Goal: Task Accomplishment & Management: Manage account settings

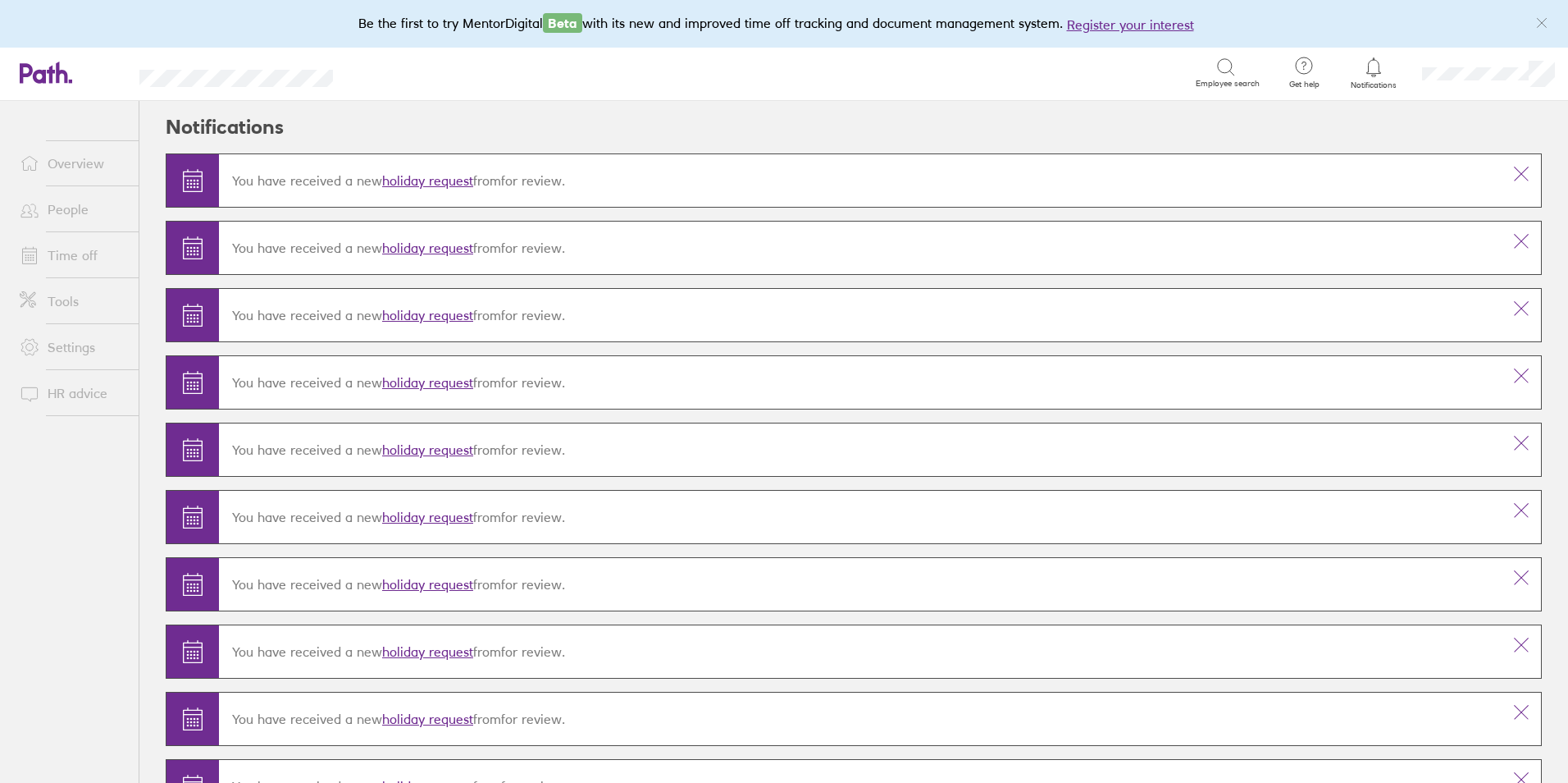
click at [61, 259] on link "Time off" at bounding box center [72, 255] width 132 height 33
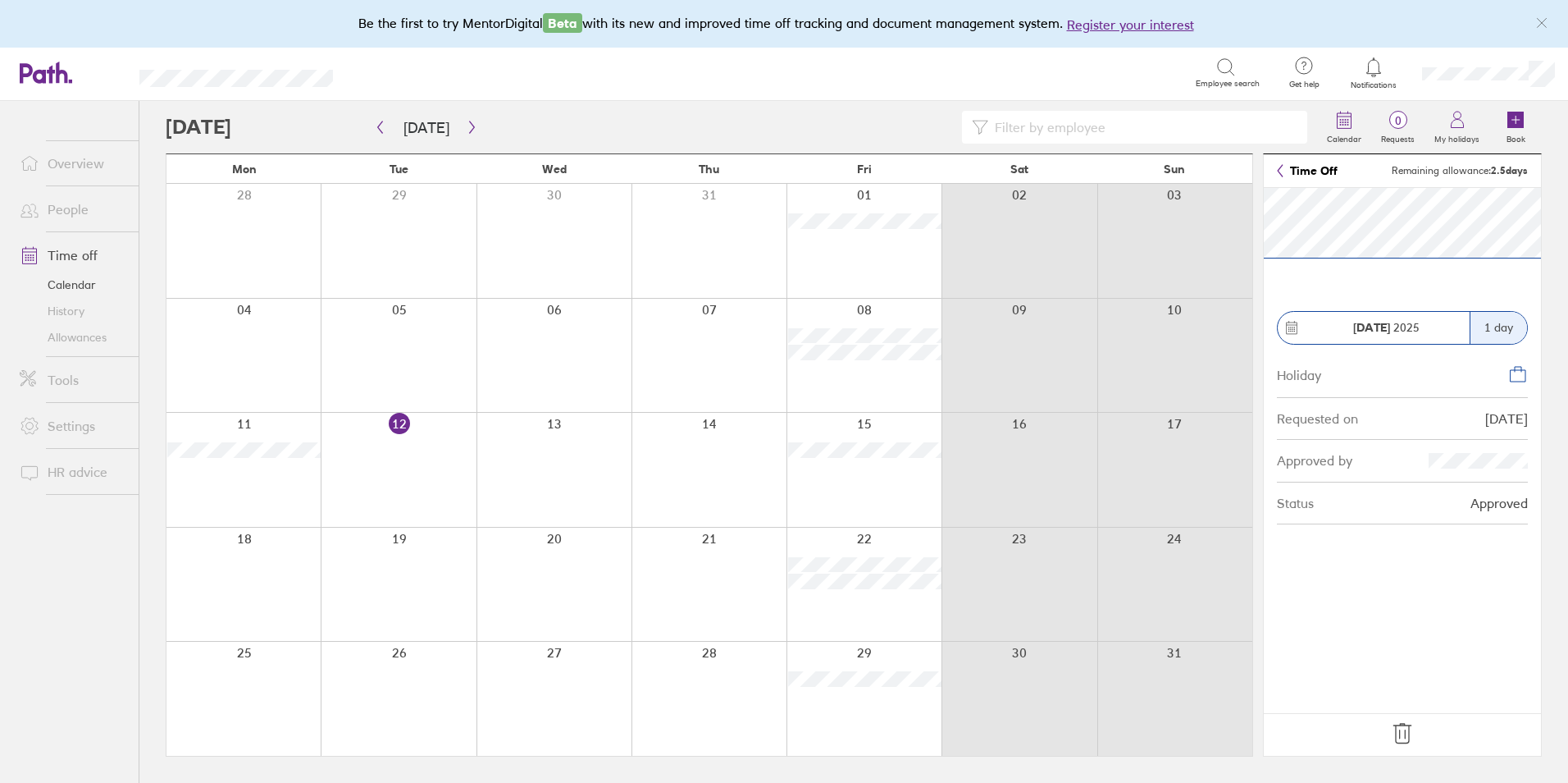
click at [1403, 740] on icon at bounding box center [1402, 733] width 26 height 26
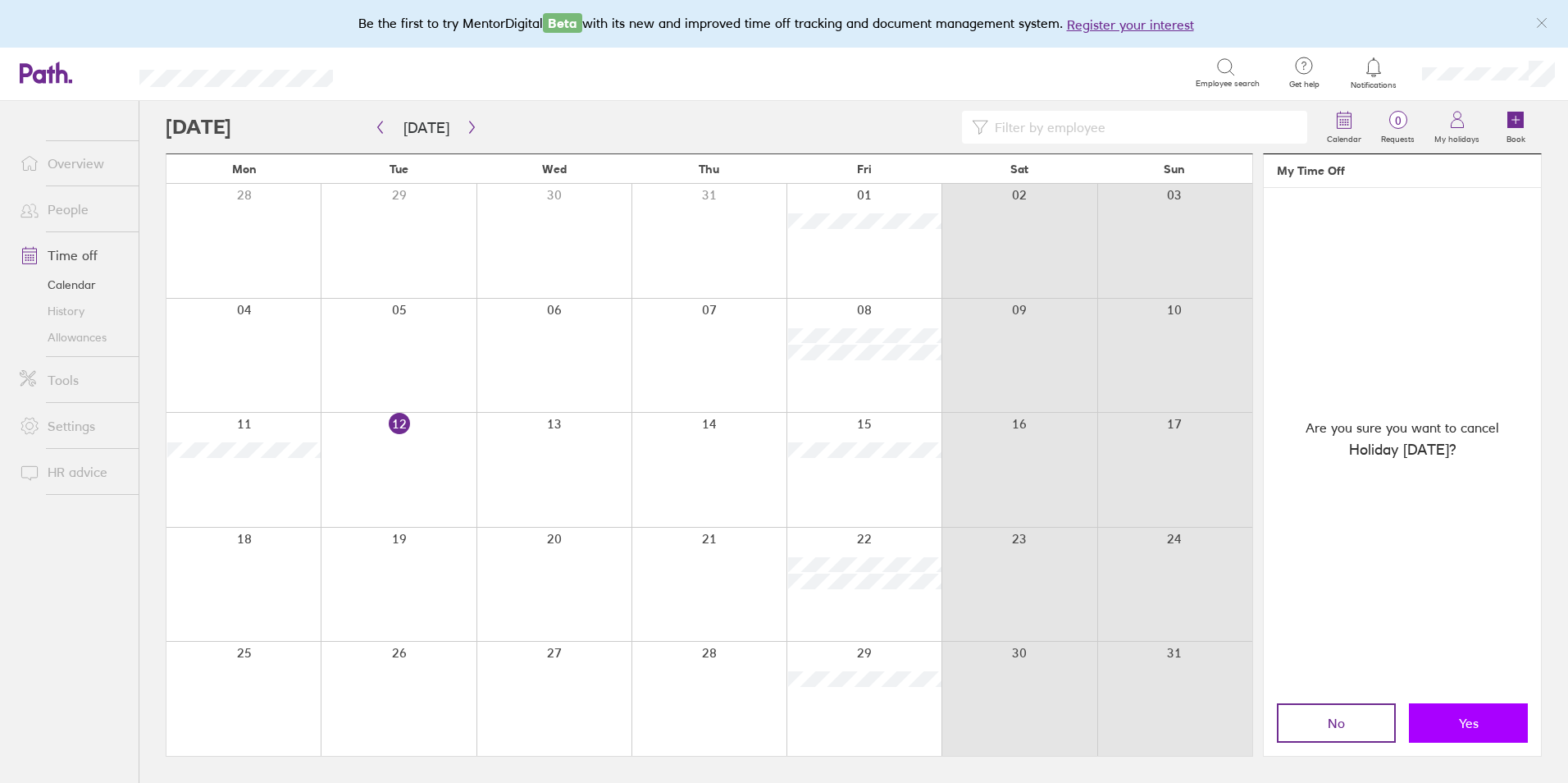
click at [1465, 723] on span "Yes" at bounding box center [1469, 722] width 20 height 14
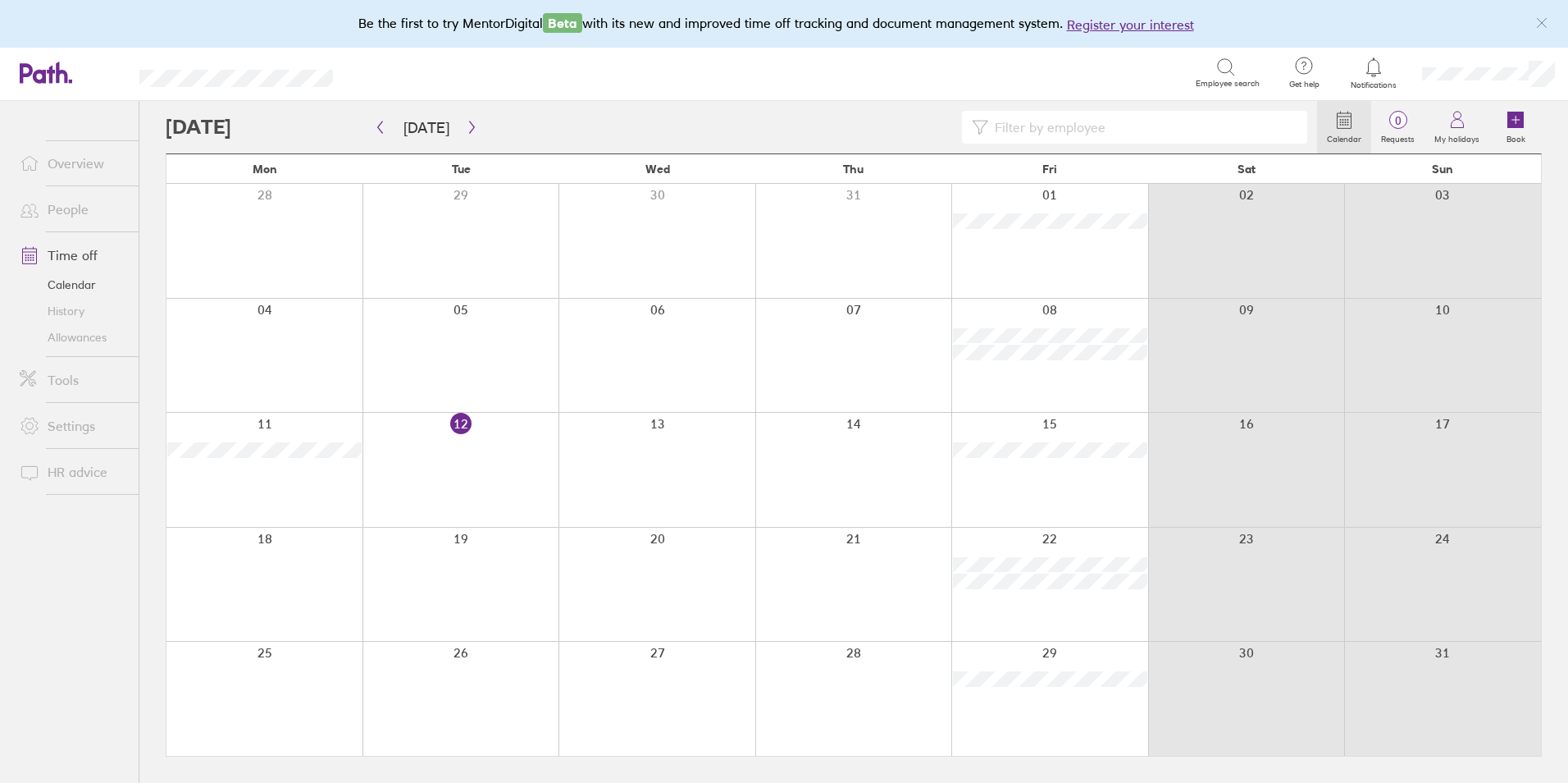
click at [1018, 459] on div at bounding box center [1050, 470] width 197 height 114
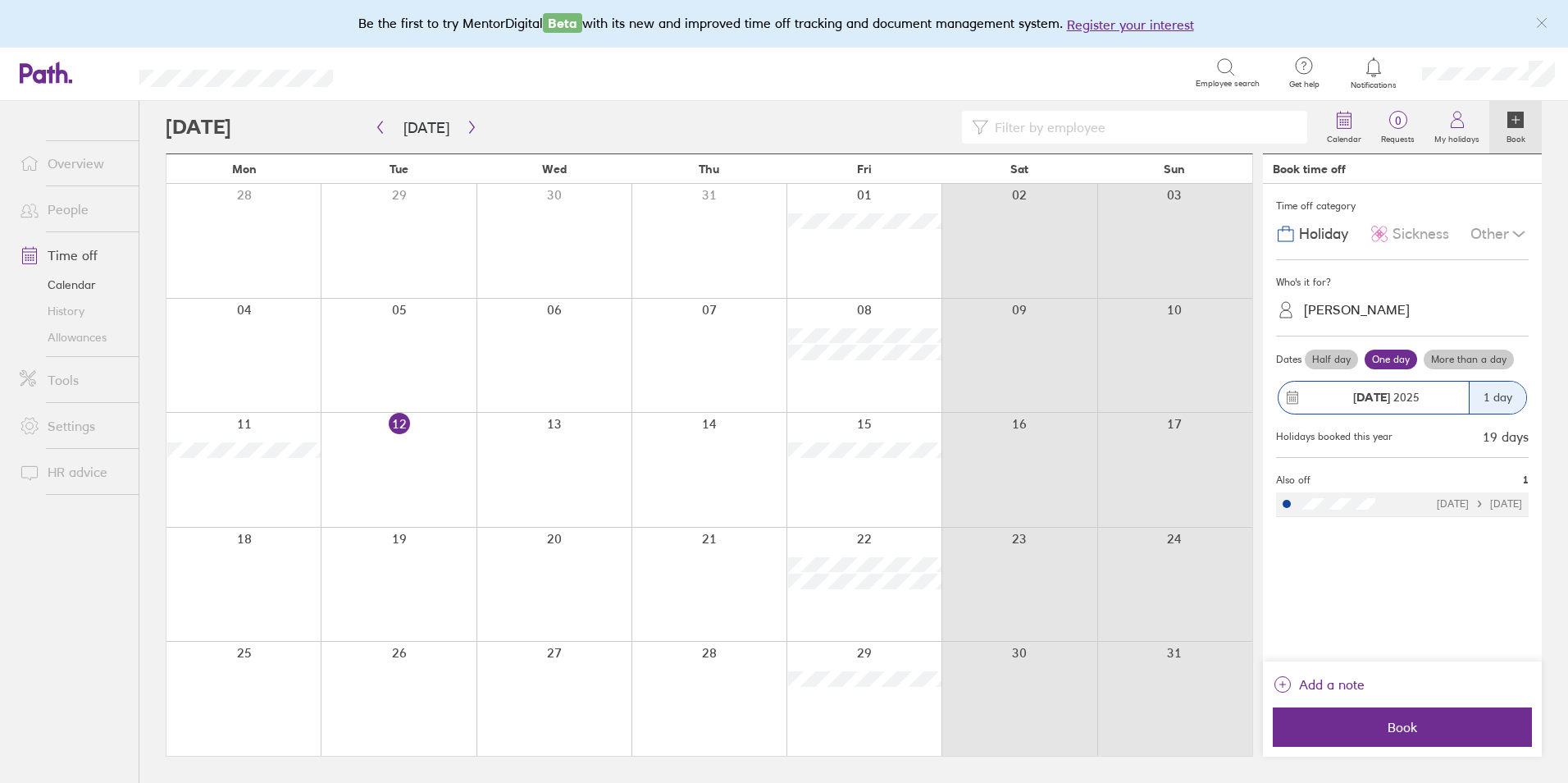
click at [365, 465] on div at bounding box center [398, 470] width 155 height 114
click at [848, 484] on div at bounding box center [864, 470] width 155 height 114
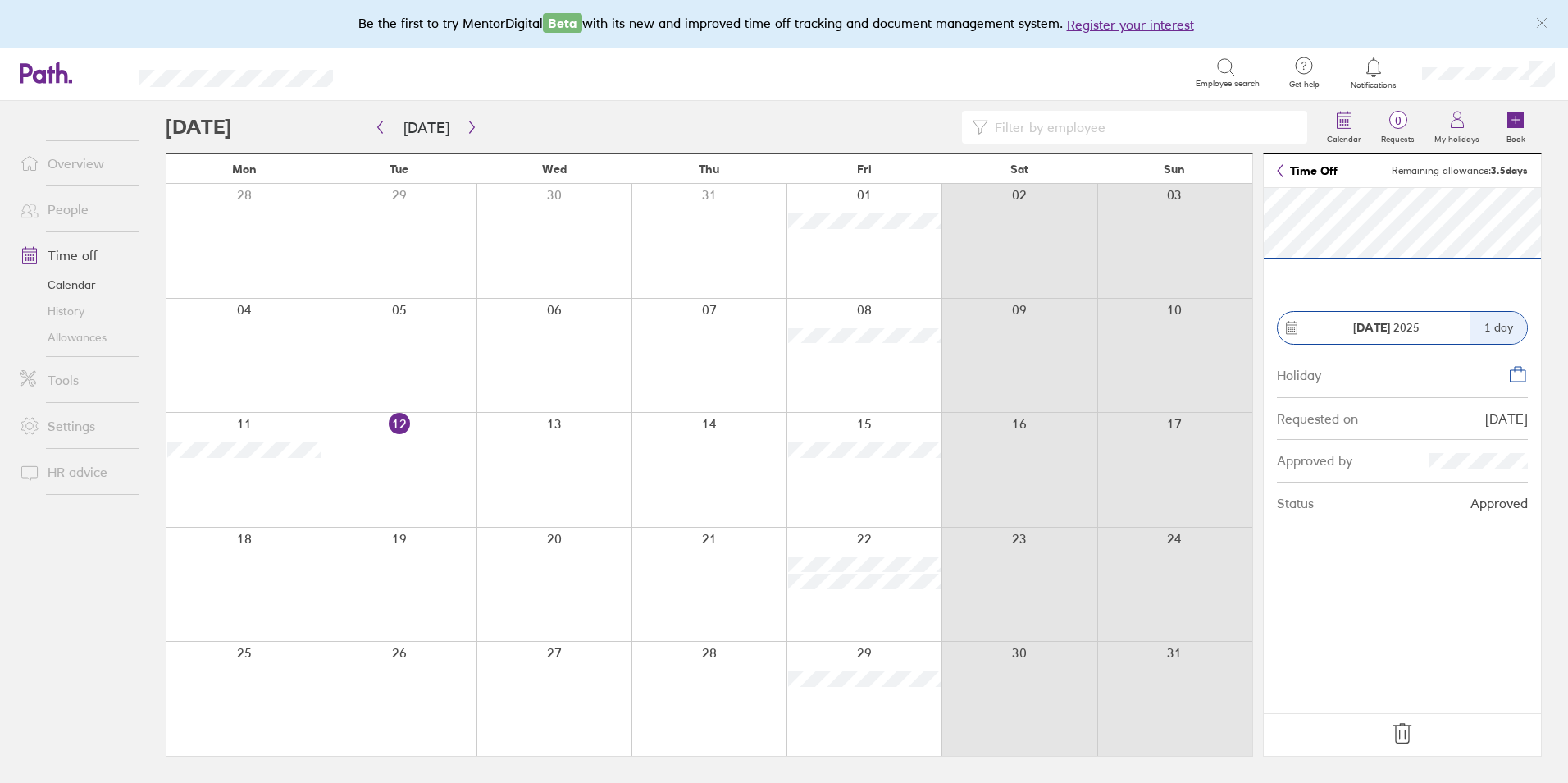
click at [1403, 727] on icon at bounding box center [1402, 733] width 26 height 26
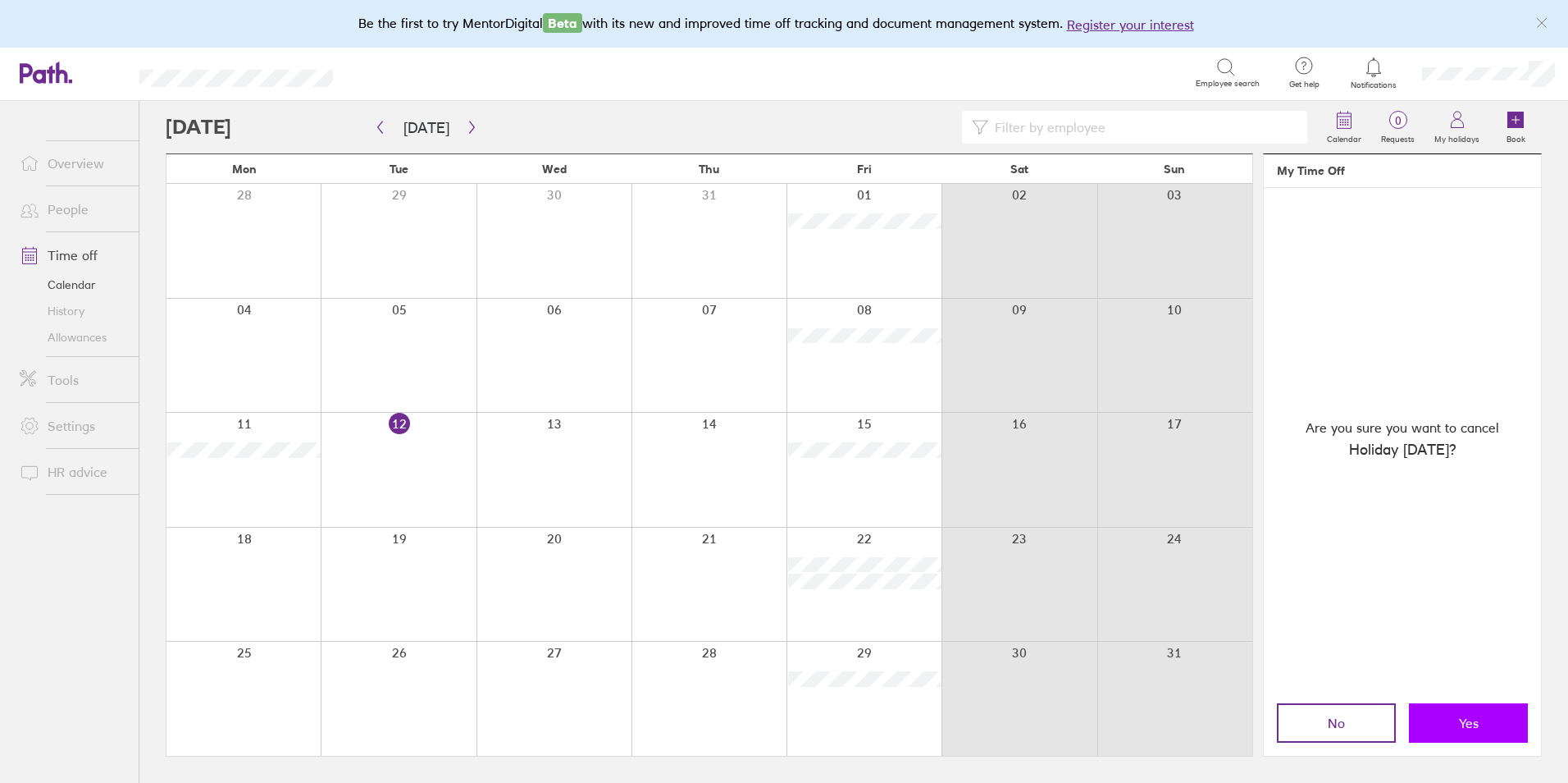
click at [1450, 715] on button "Yes" at bounding box center [1469, 723] width 119 height 40
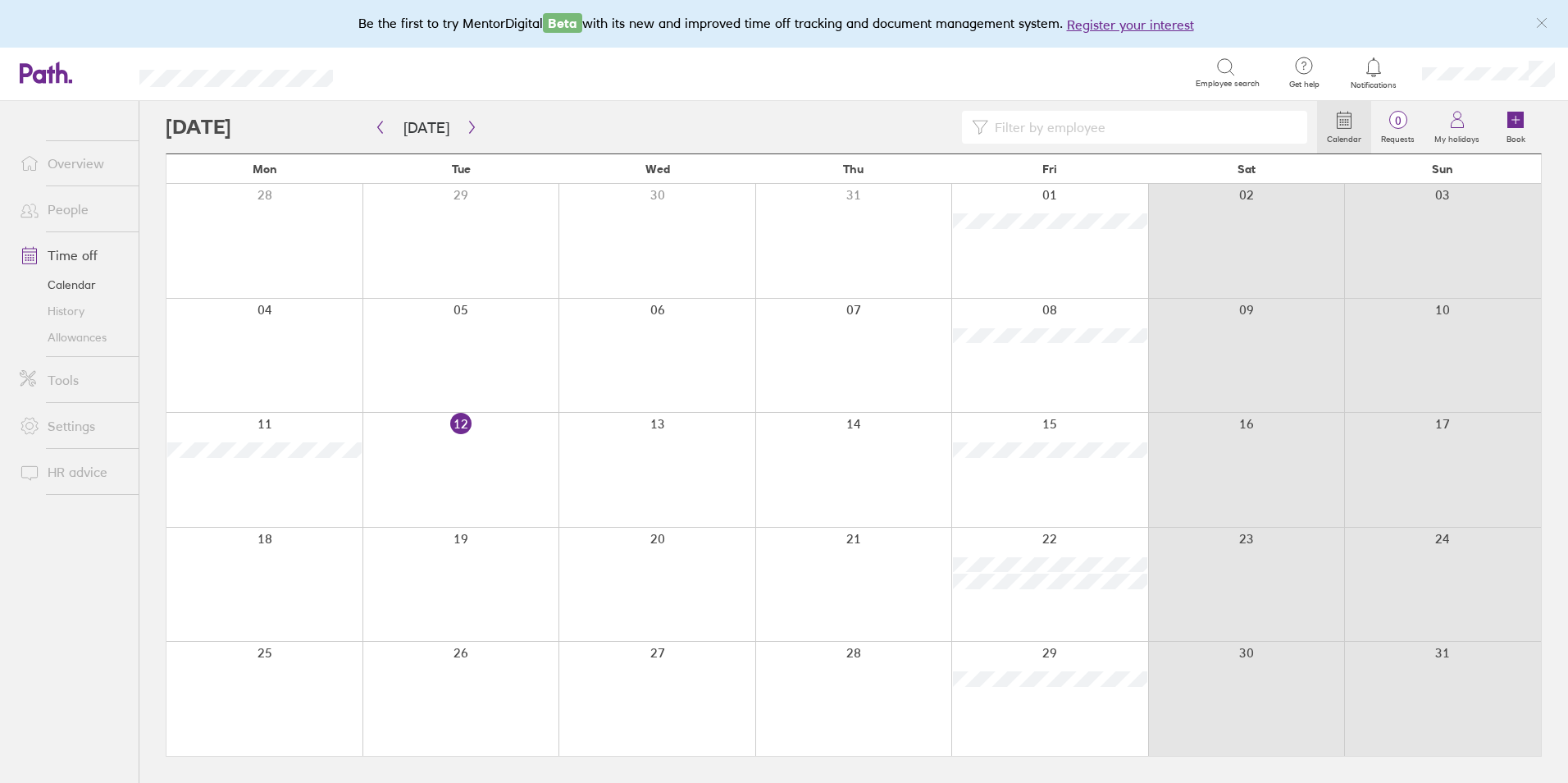
click at [326, 479] on div at bounding box center [264, 470] width 196 height 114
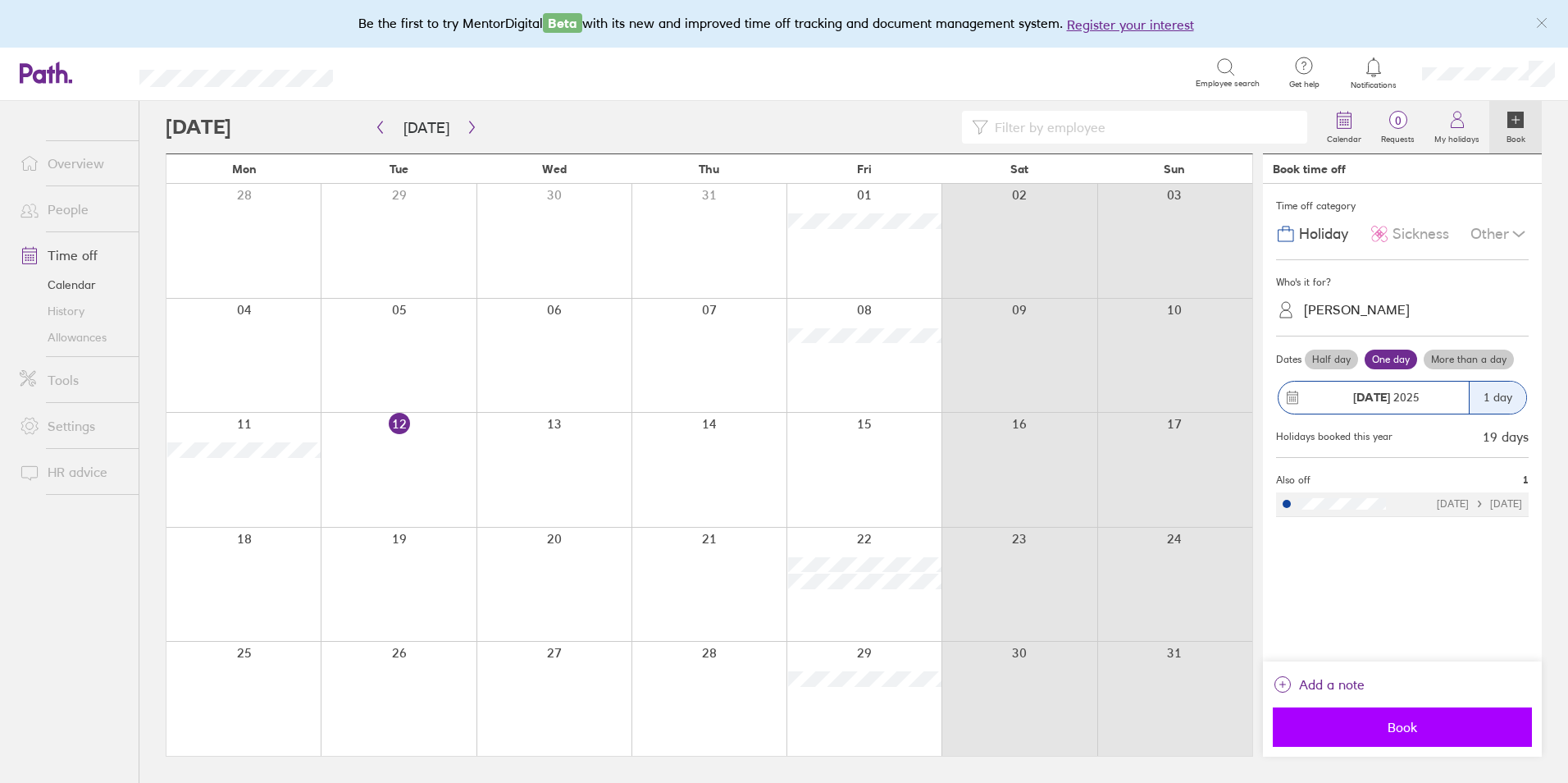
click at [1420, 720] on span "Book" at bounding box center [1403, 727] width 237 height 14
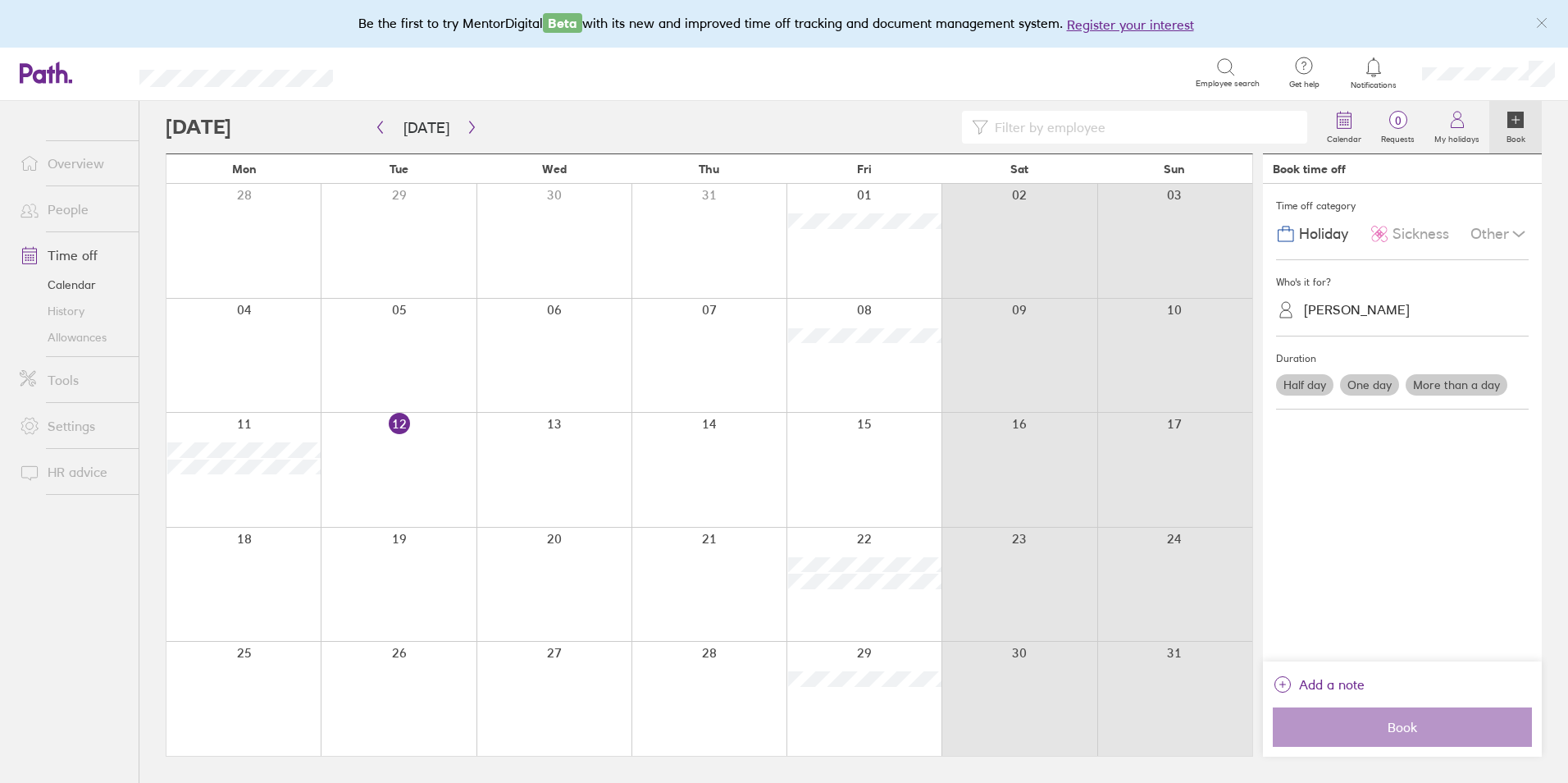
click at [241, 560] on div at bounding box center [243, 584] width 154 height 114
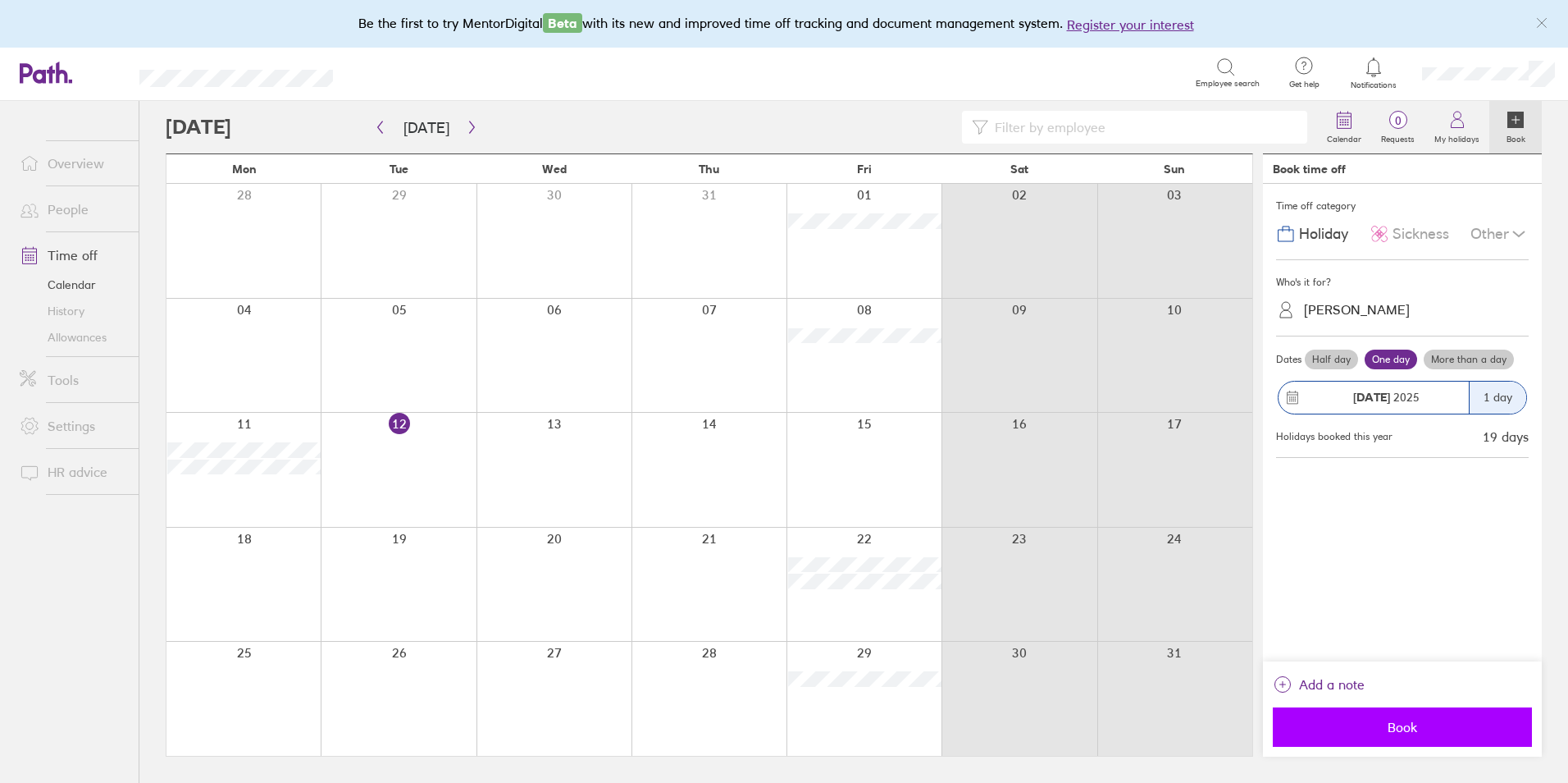
click at [1354, 722] on span "Book" at bounding box center [1403, 727] width 237 height 14
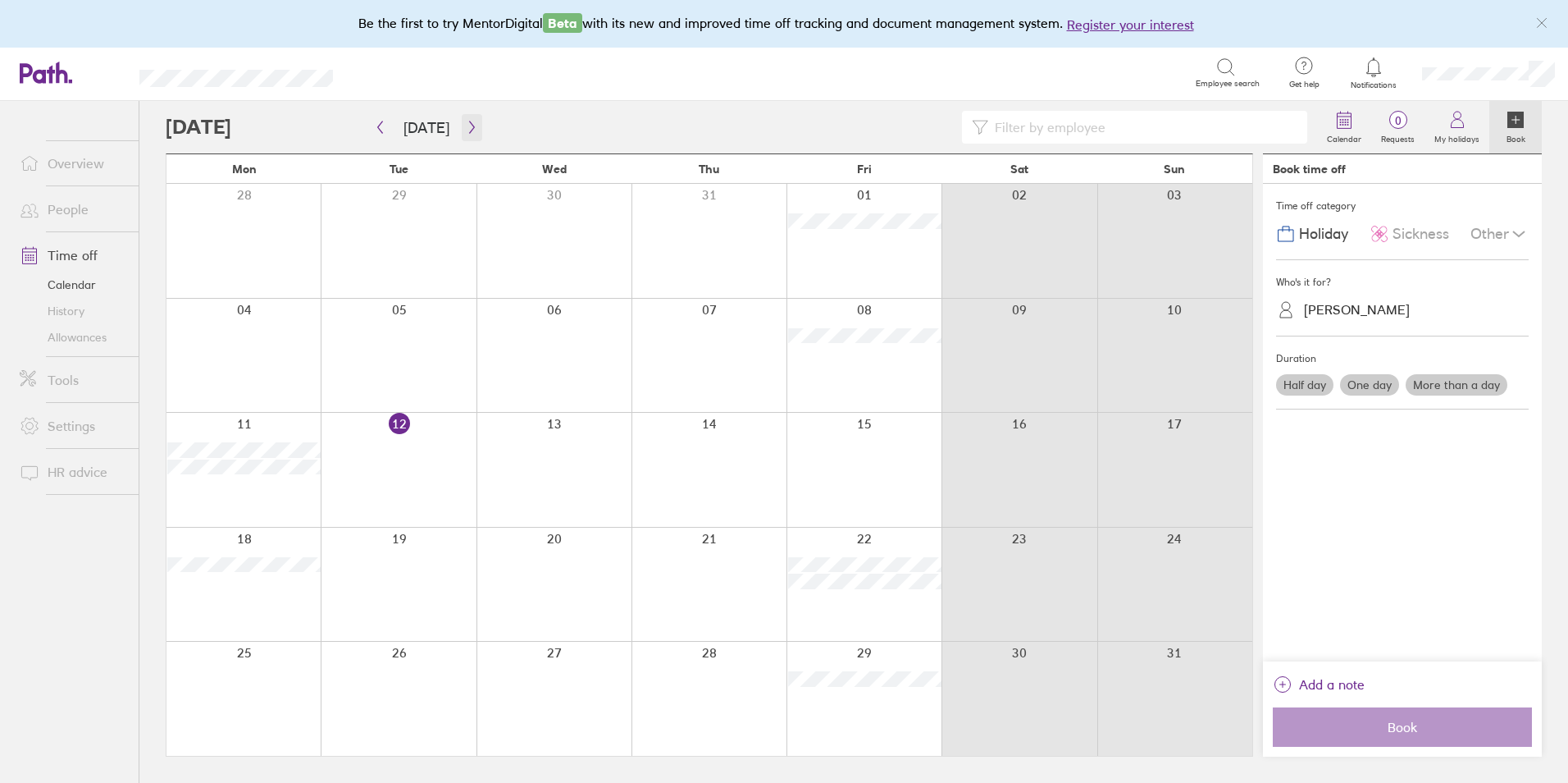
click at [461, 126] on button "button" at bounding box center [471, 127] width 21 height 27
click at [466, 126] on icon "button" at bounding box center [472, 127] width 13 height 14
click at [232, 681] on div at bounding box center [243, 698] width 154 height 114
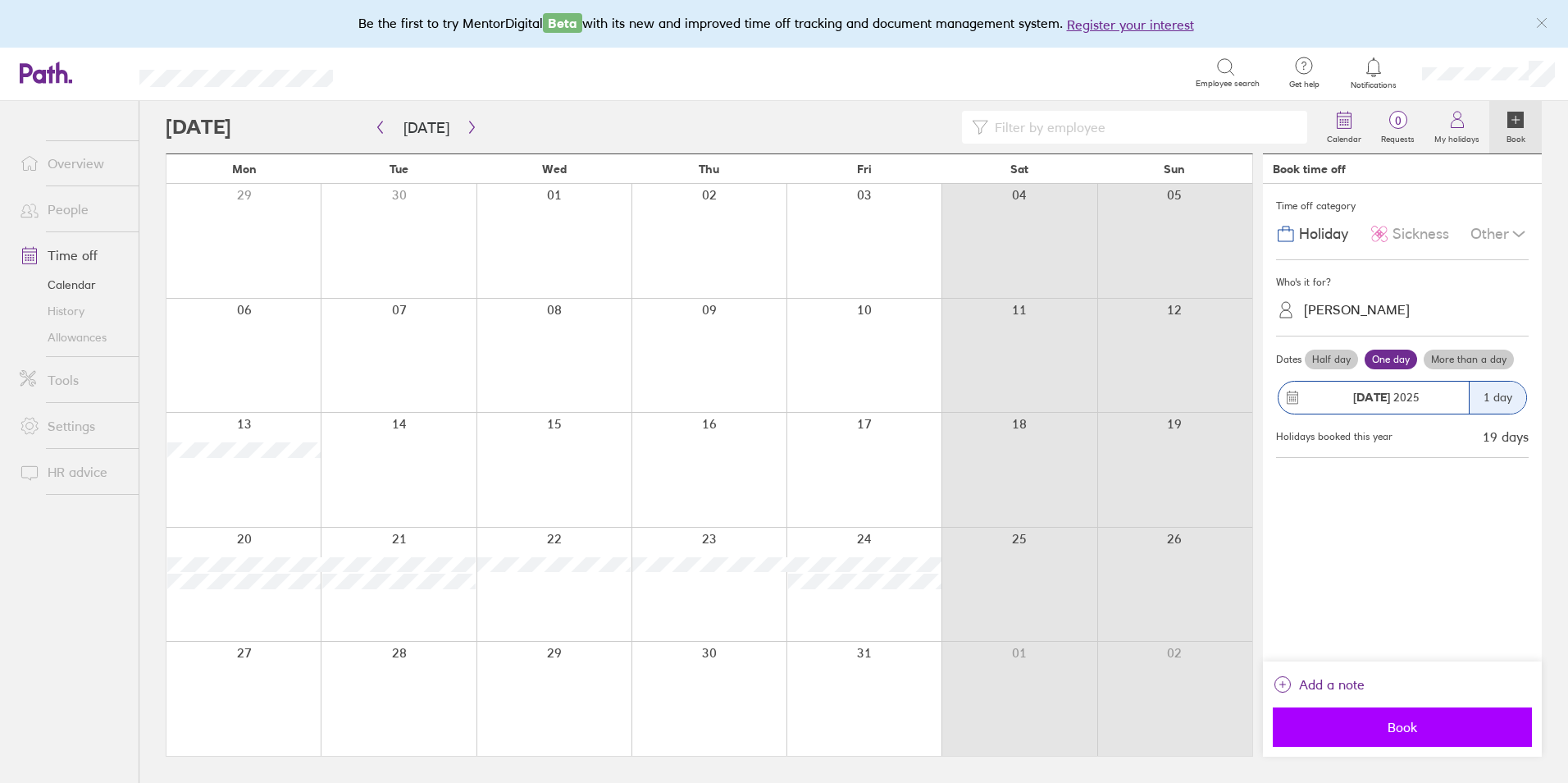
click at [1385, 728] on span "Book" at bounding box center [1403, 727] width 237 height 14
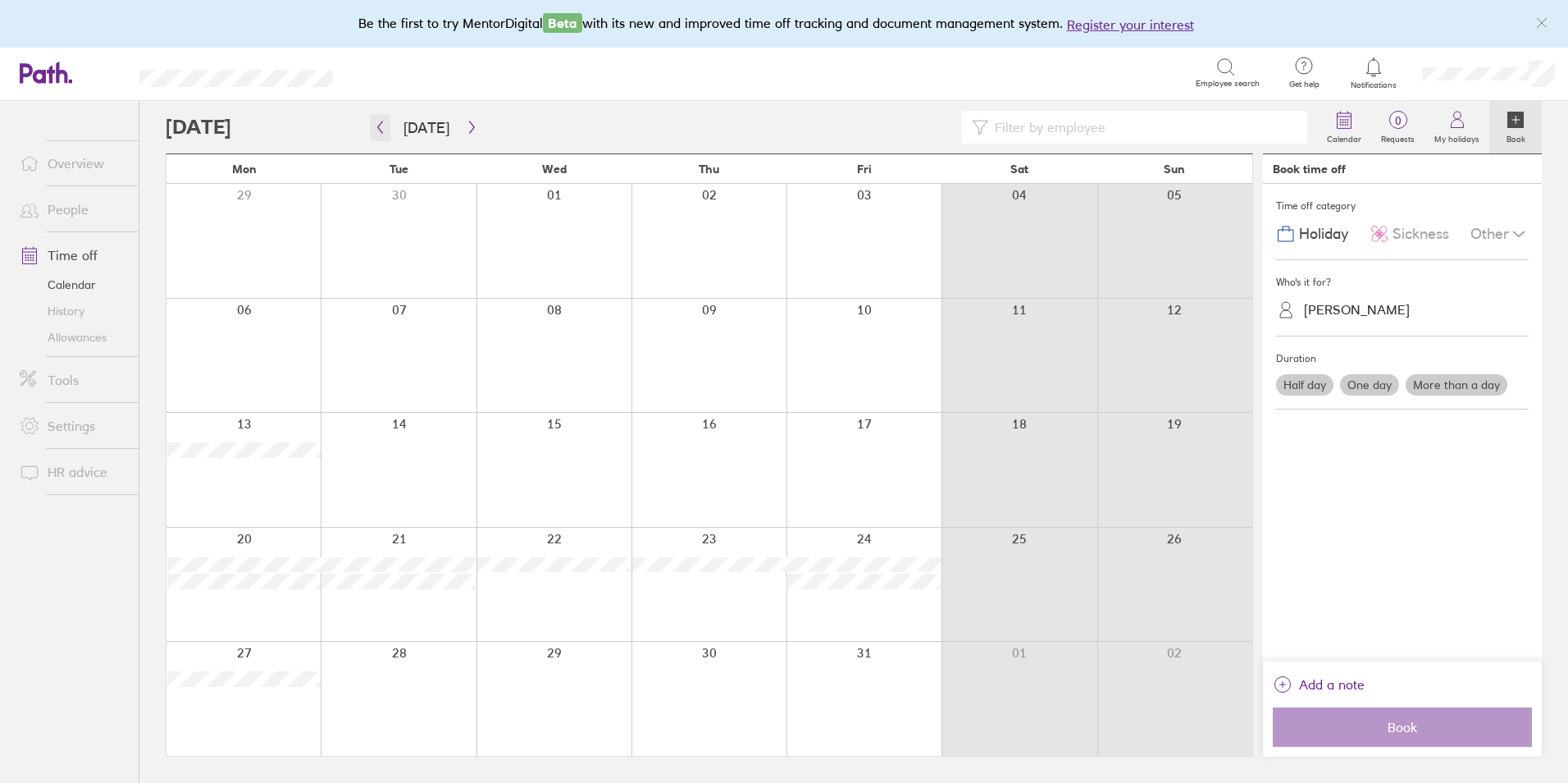
click at [380, 127] on icon "button" at bounding box center [380, 127] width 13 height 14
click at [71, 211] on link "People" at bounding box center [72, 209] width 132 height 33
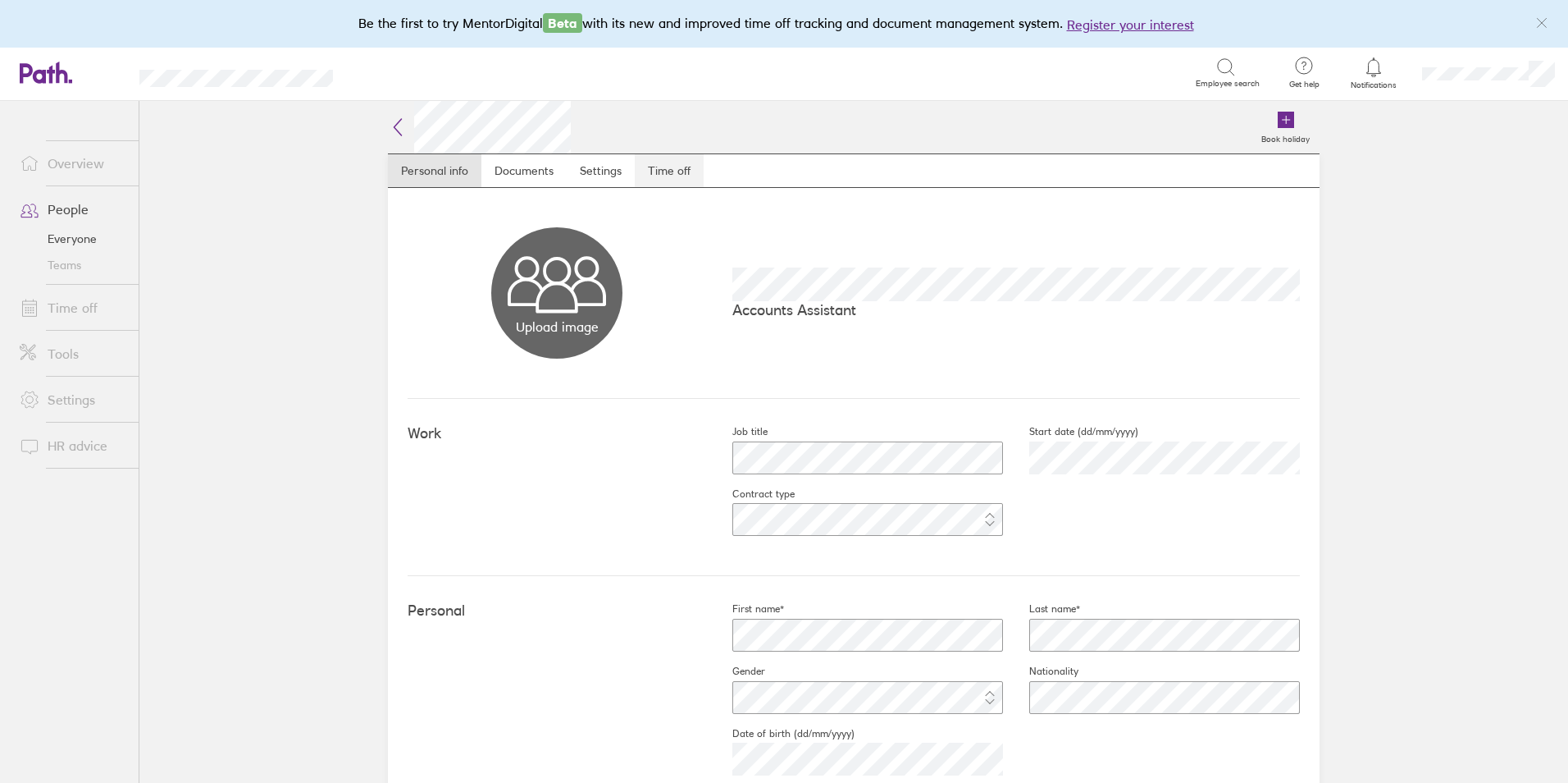
click at [678, 171] on link "Time off" at bounding box center [669, 171] width 69 height 33
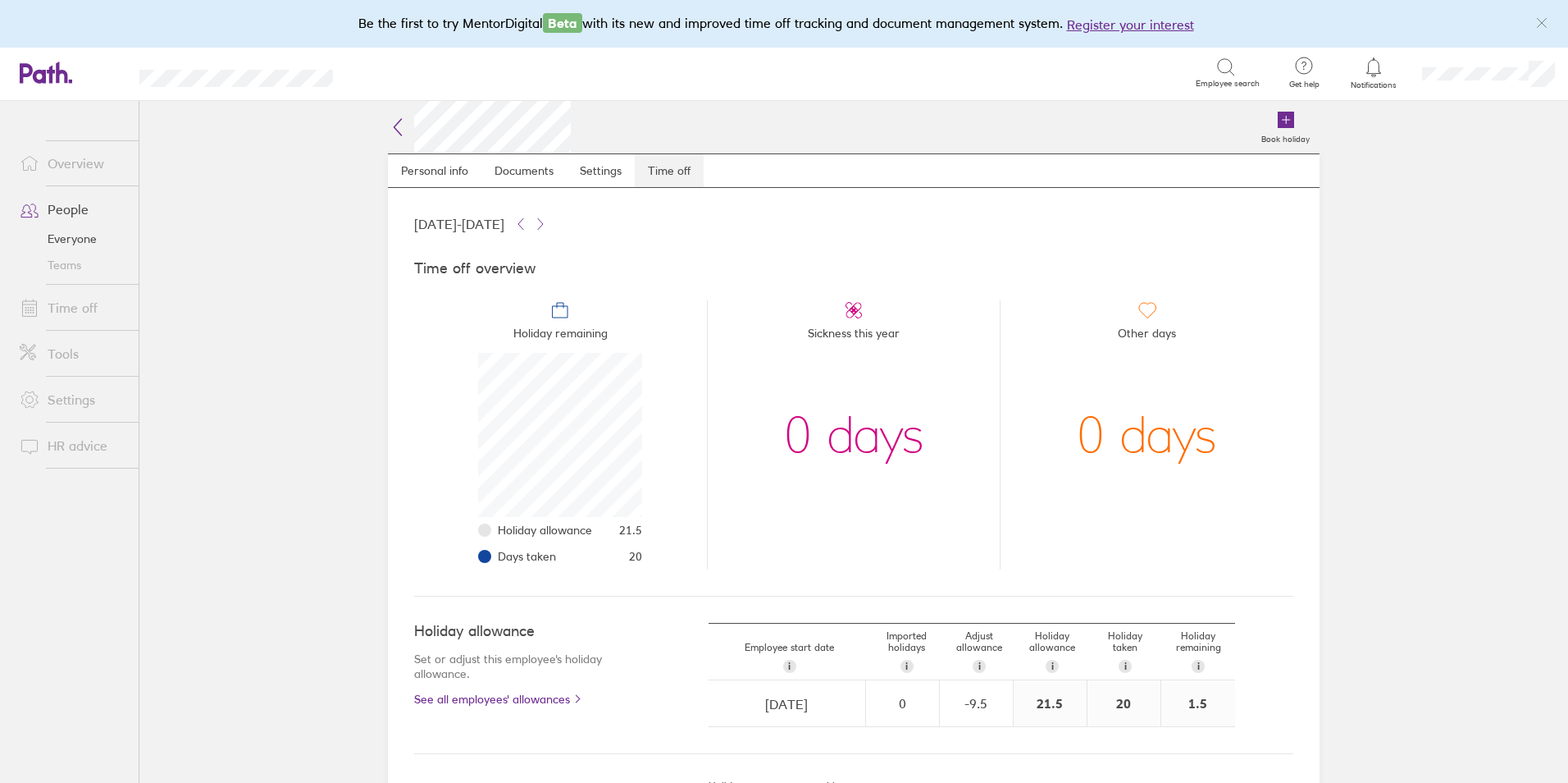
scroll to position [164, 164]
click at [76, 214] on link "People" at bounding box center [72, 209] width 132 height 33
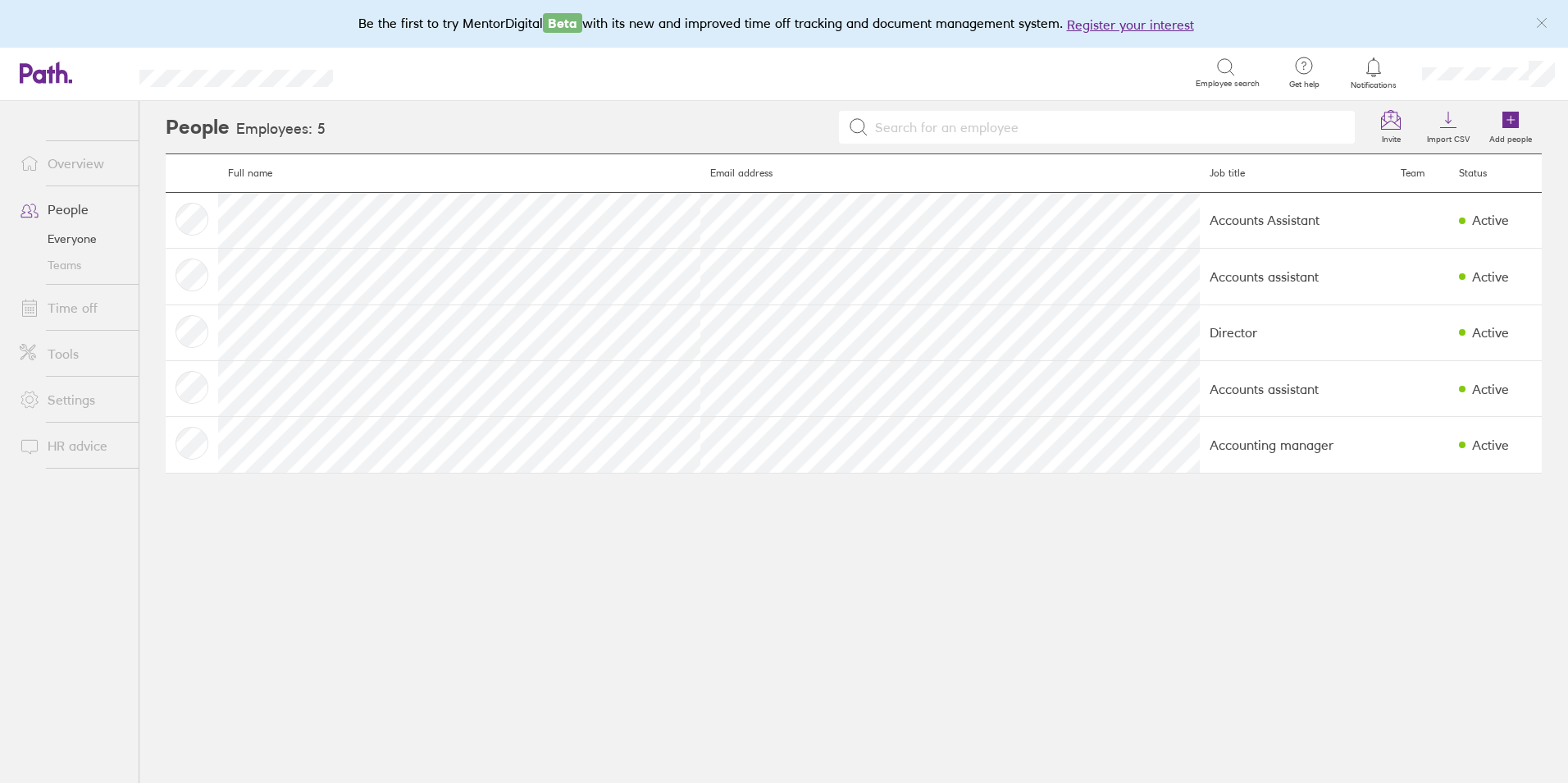
click at [71, 299] on link "Time off" at bounding box center [72, 308] width 132 height 33
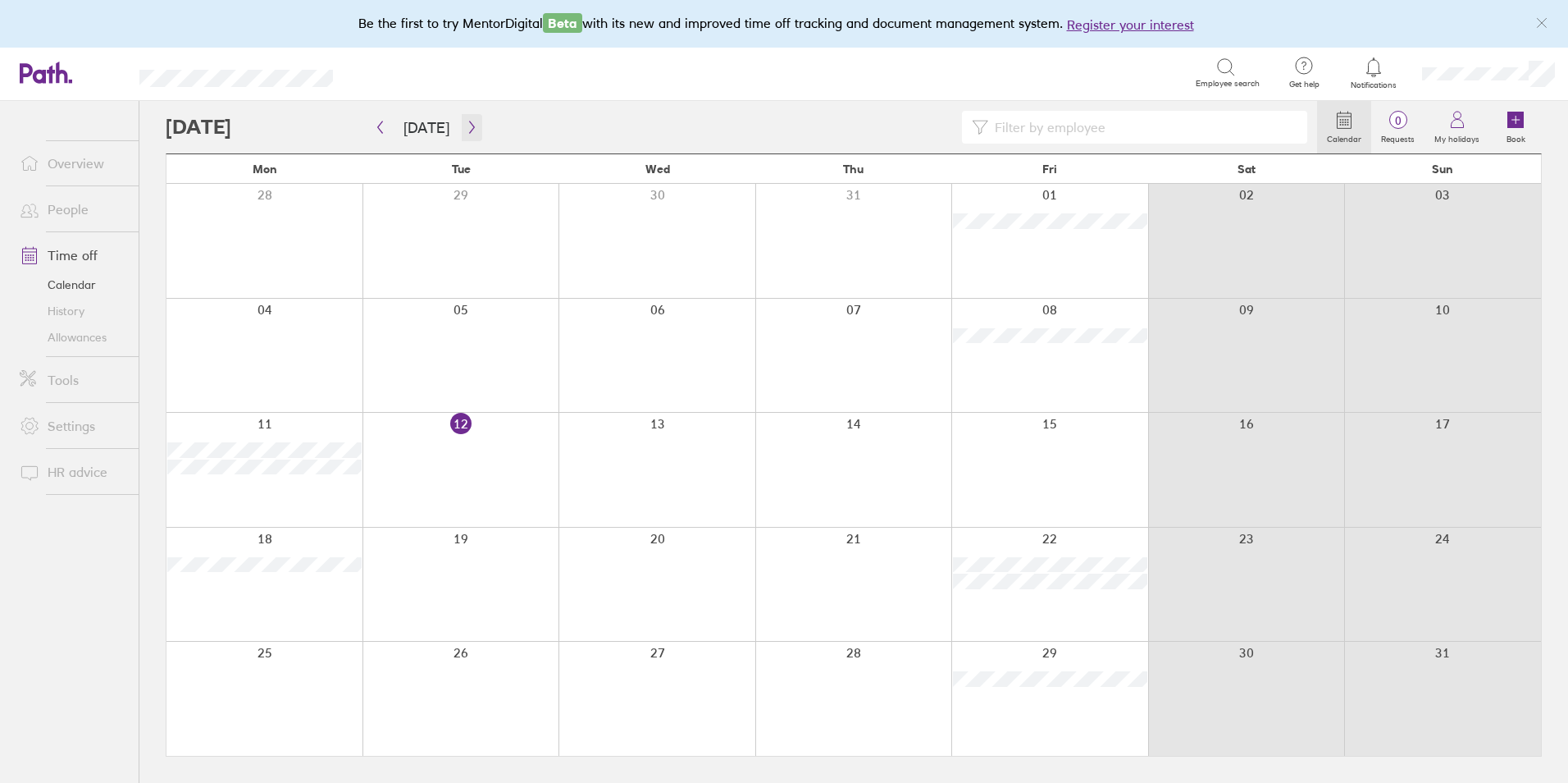
click at [466, 134] on icon "button" at bounding box center [472, 127] width 13 height 14
click at [385, 122] on icon "button" at bounding box center [380, 127] width 13 height 14
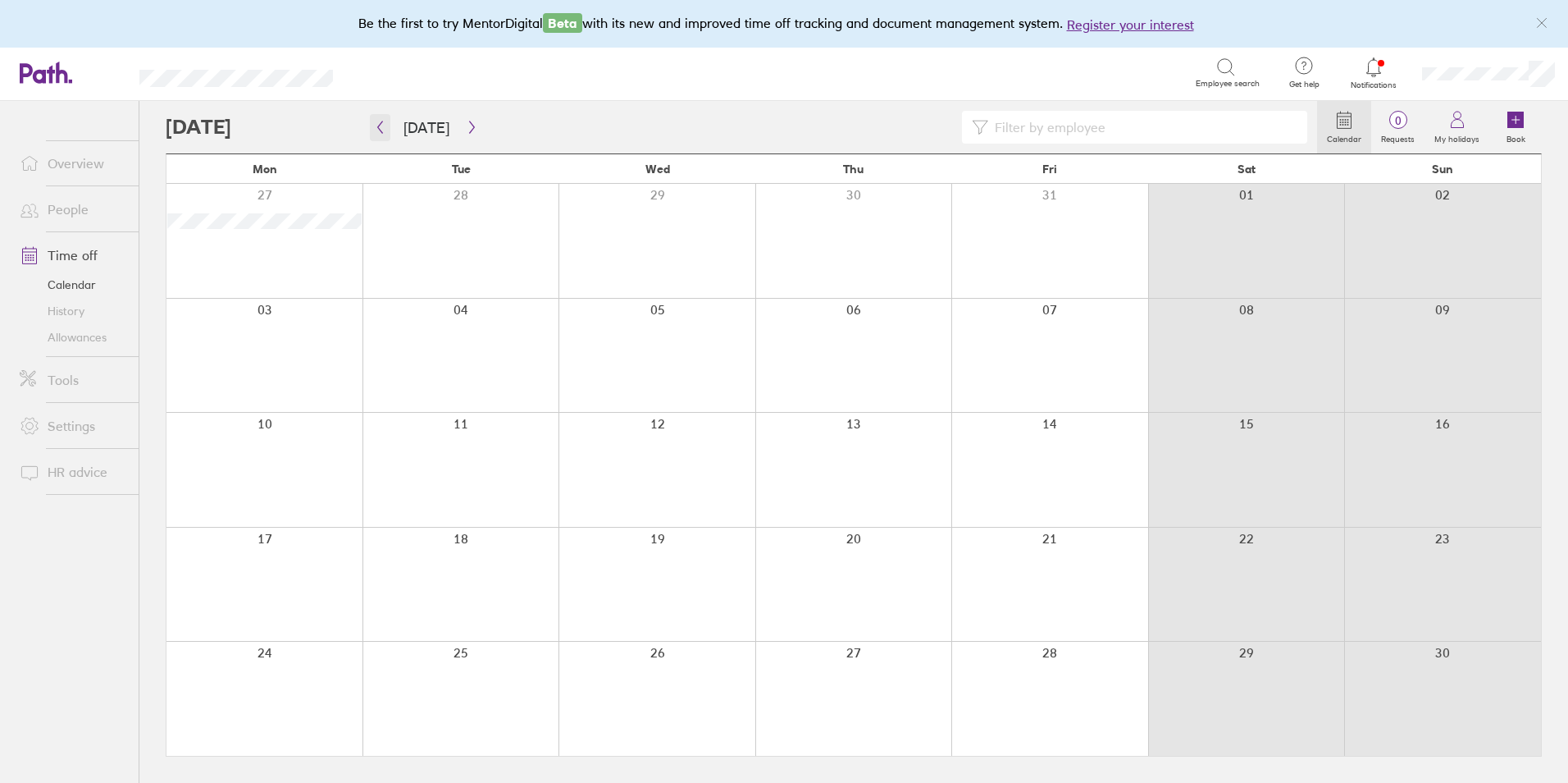
click at [385, 122] on icon "button" at bounding box center [380, 127] width 13 height 14
click at [383, 135] on button "button" at bounding box center [380, 127] width 21 height 27
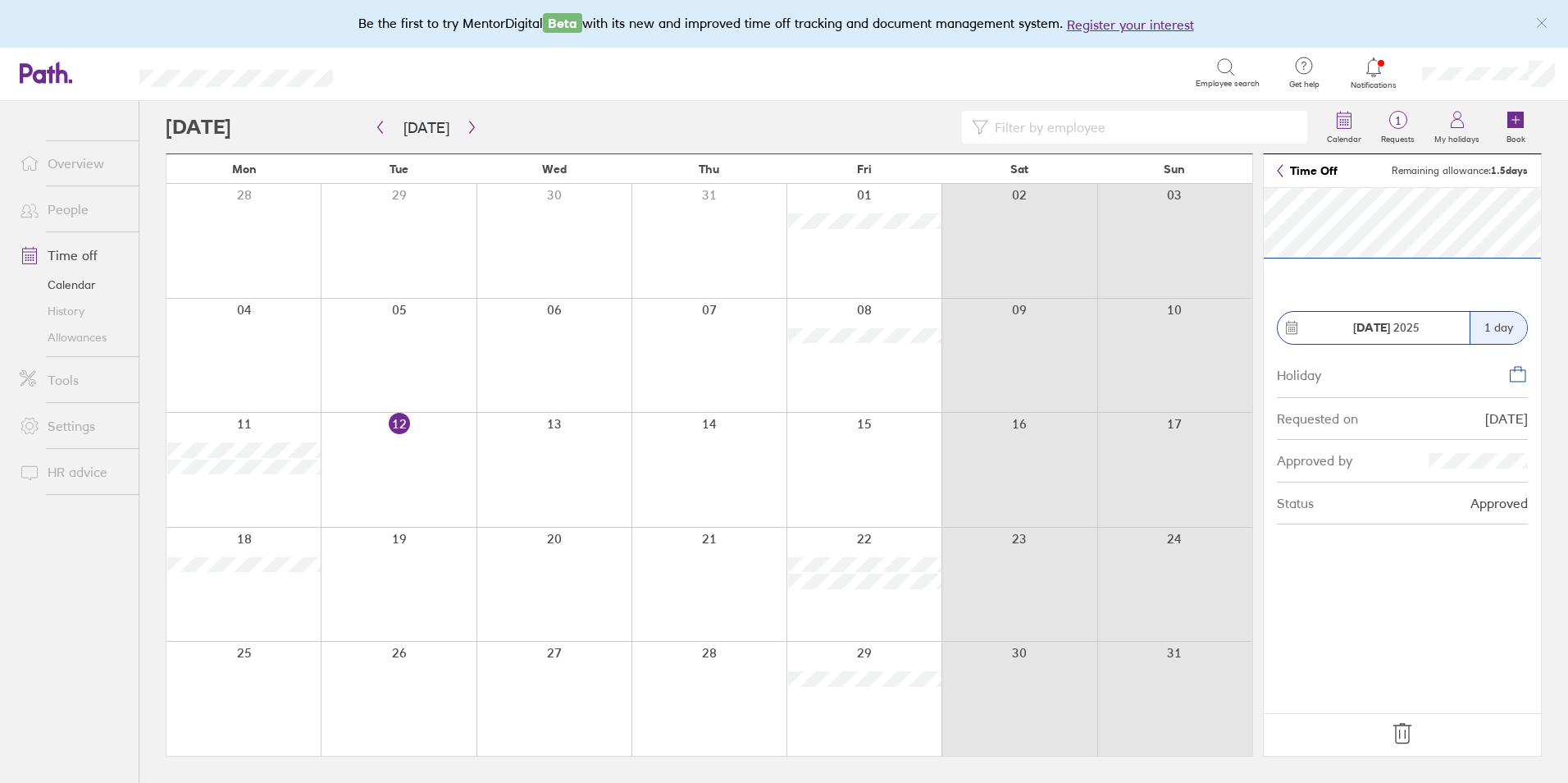
click at [1406, 733] on icon at bounding box center [1402, 733] width 26 height 26
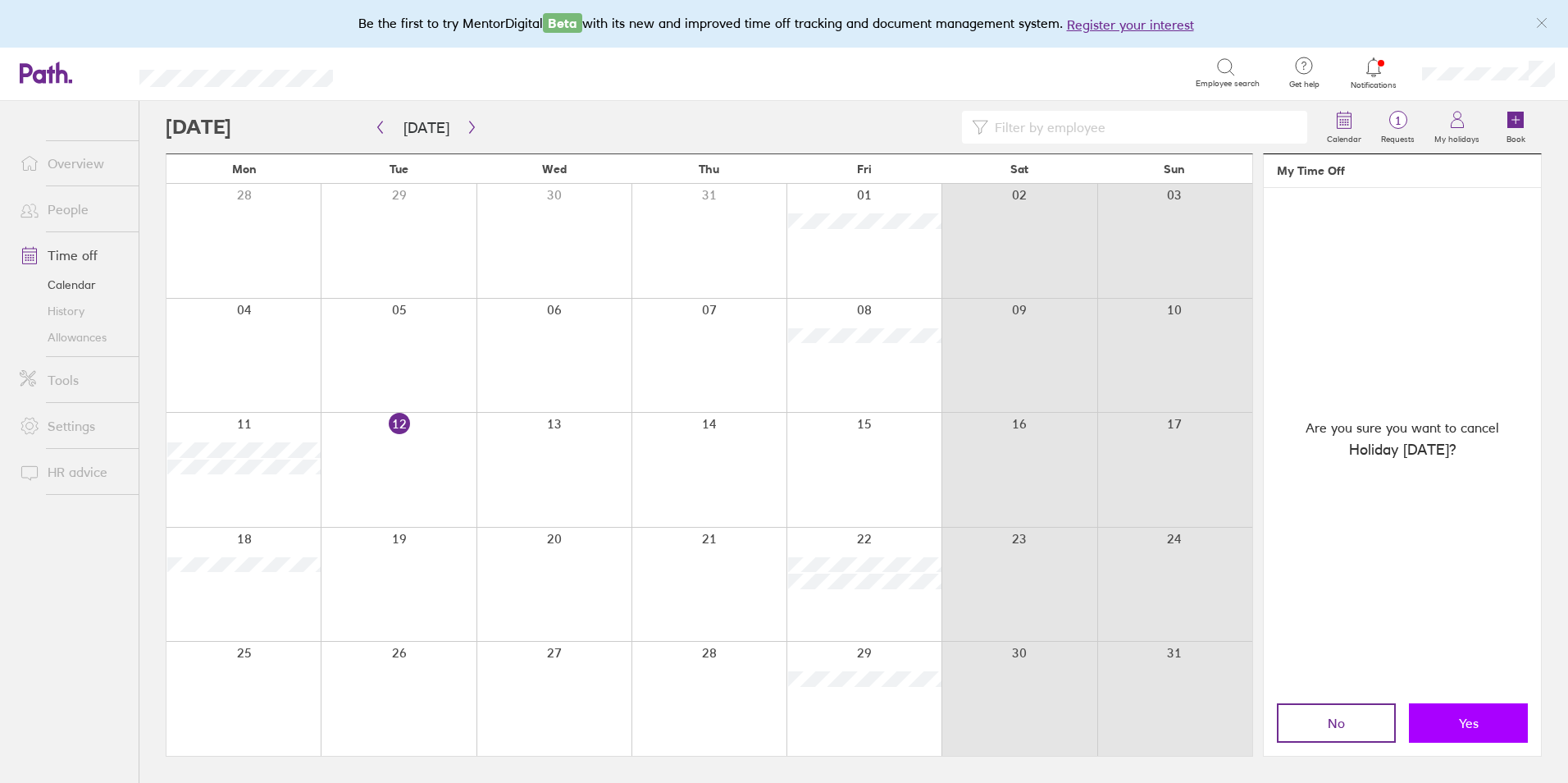
click at [1456, 706] on button "Yes" at bounding box center [1469, 723] width 119 height 40
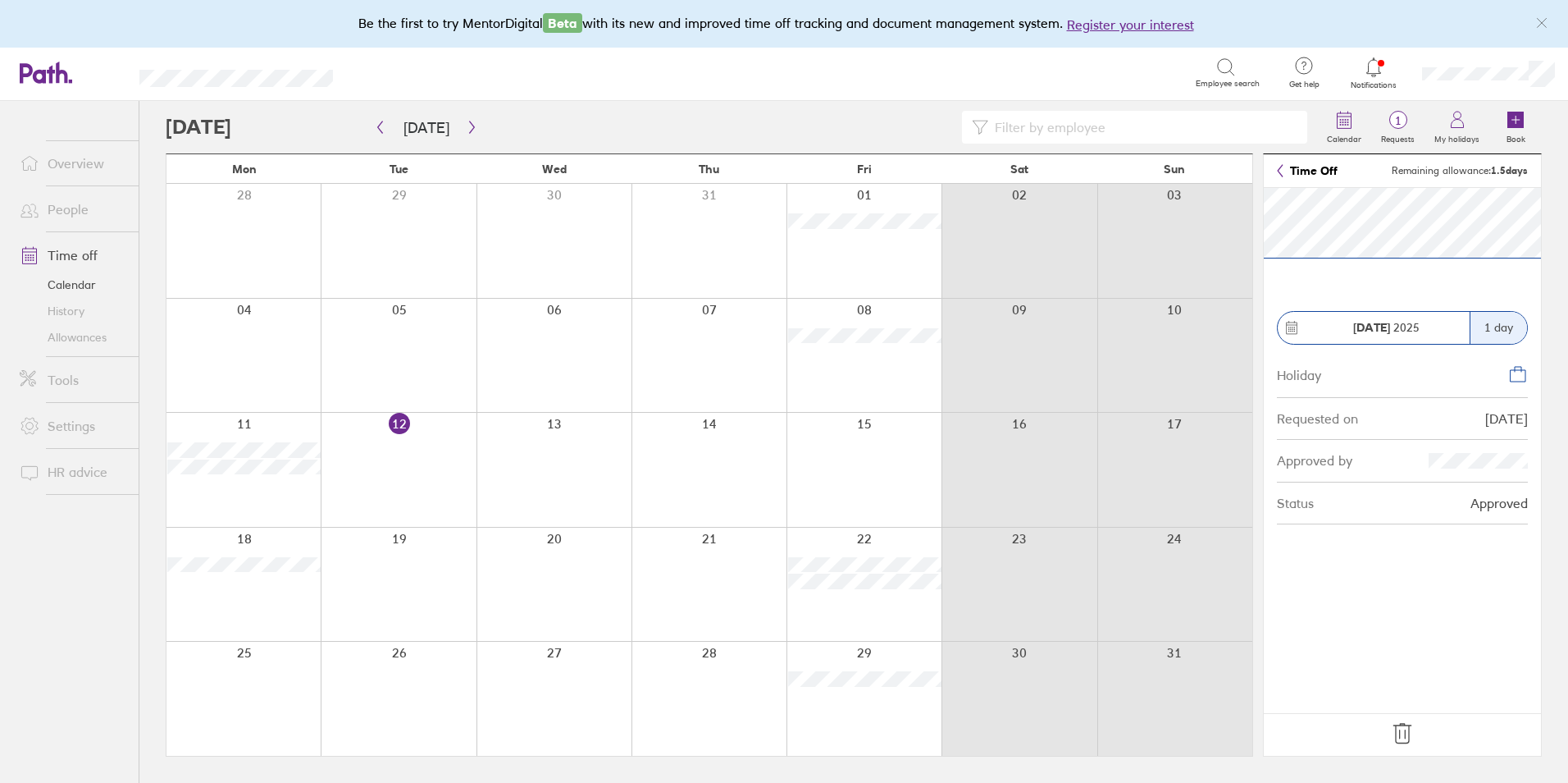
click at [1392, 743] on icon at bounding box center [1402, 733] width 26 height 26
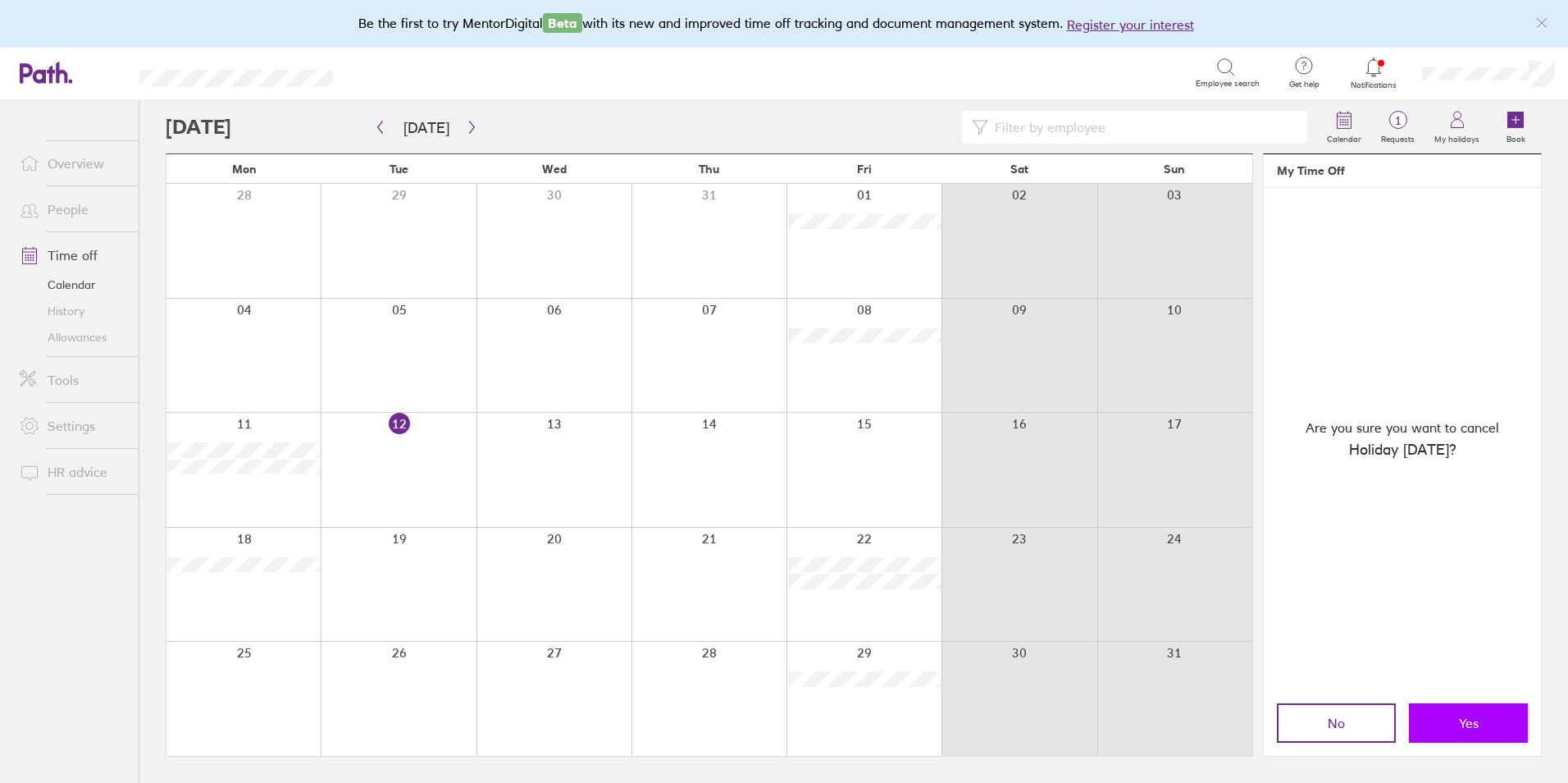
click at [1440, 722] on button "Yes" at bounding box center [1469, 723] width 119 height 40
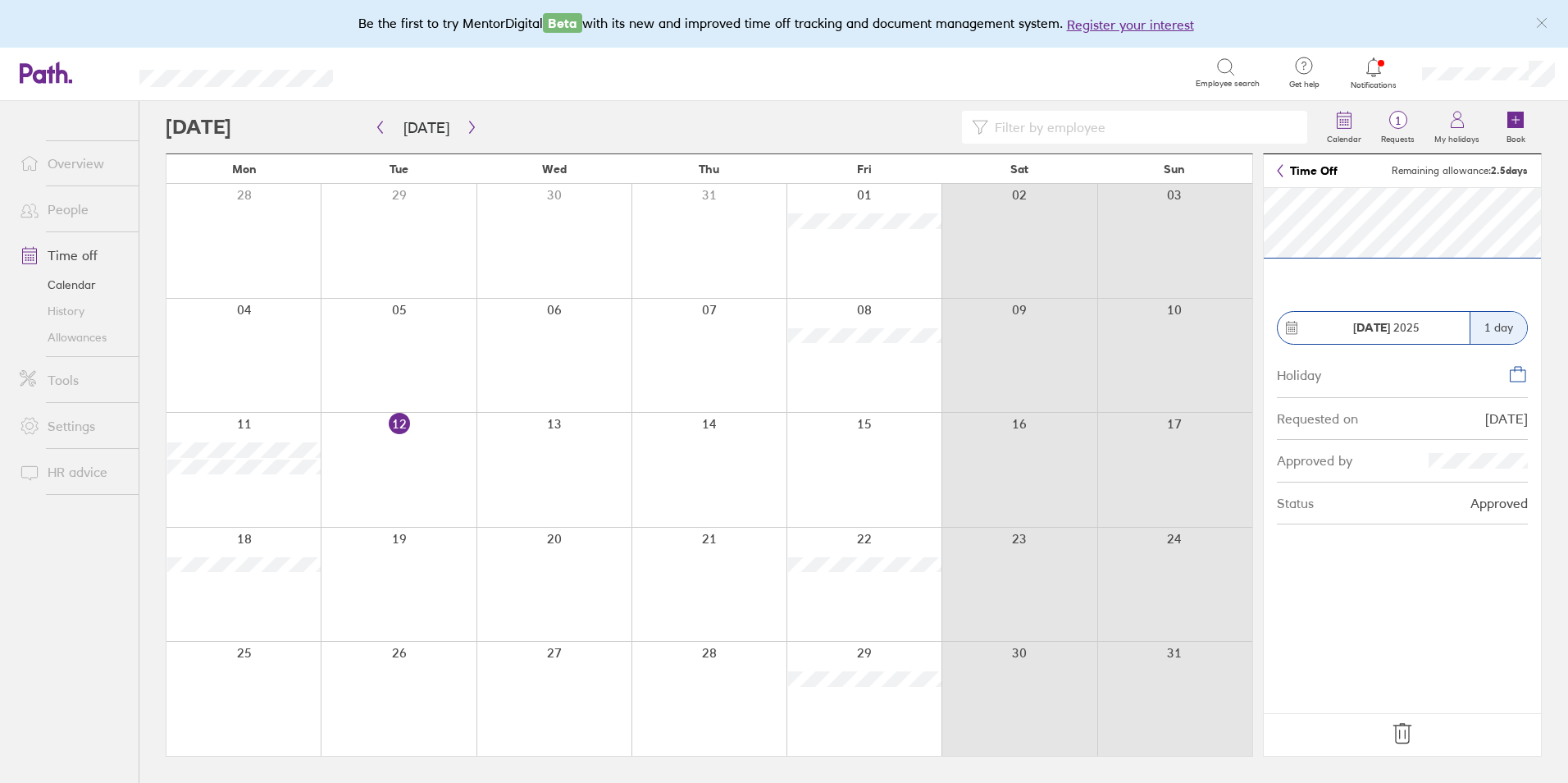
click at [1397, 733] on icon at bounding box center [1402, 733] width 26 height 26
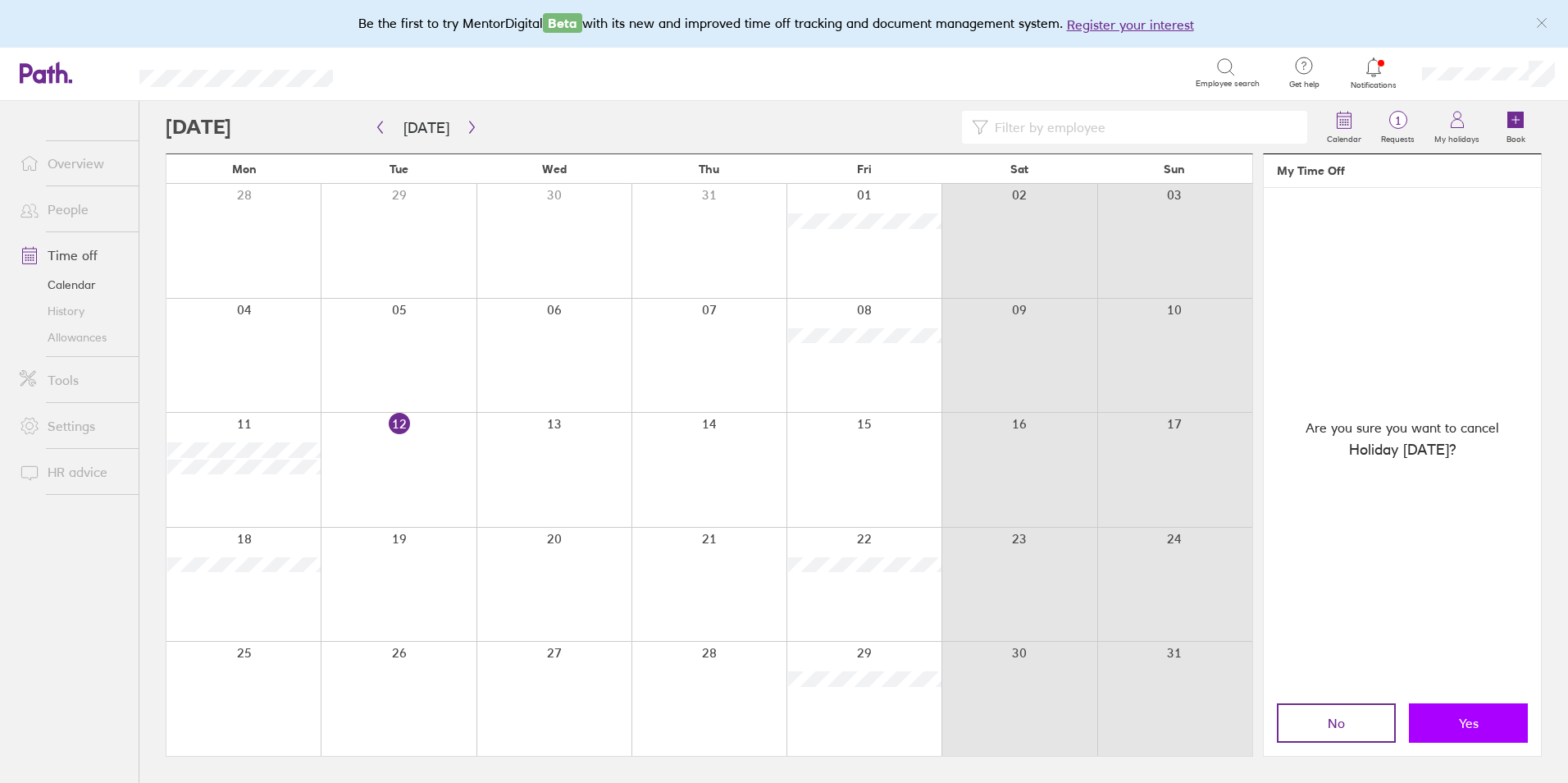
click at [1441, 722] on button "Yes" at bounding box center [1469, 723] width 119 height 40
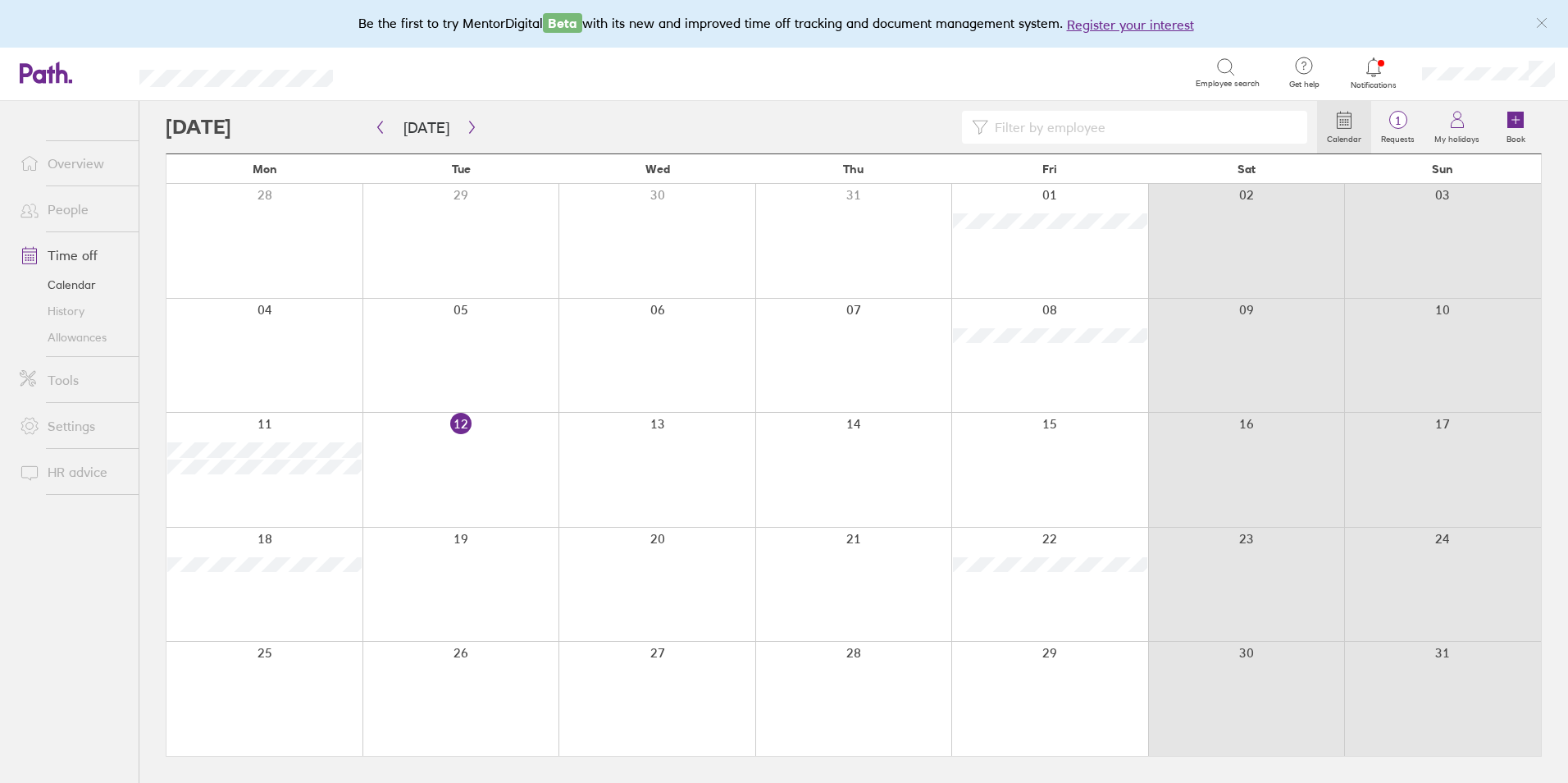
click at [67, 209] on link "People" at bounding box center [72, 209] width 132 height 33
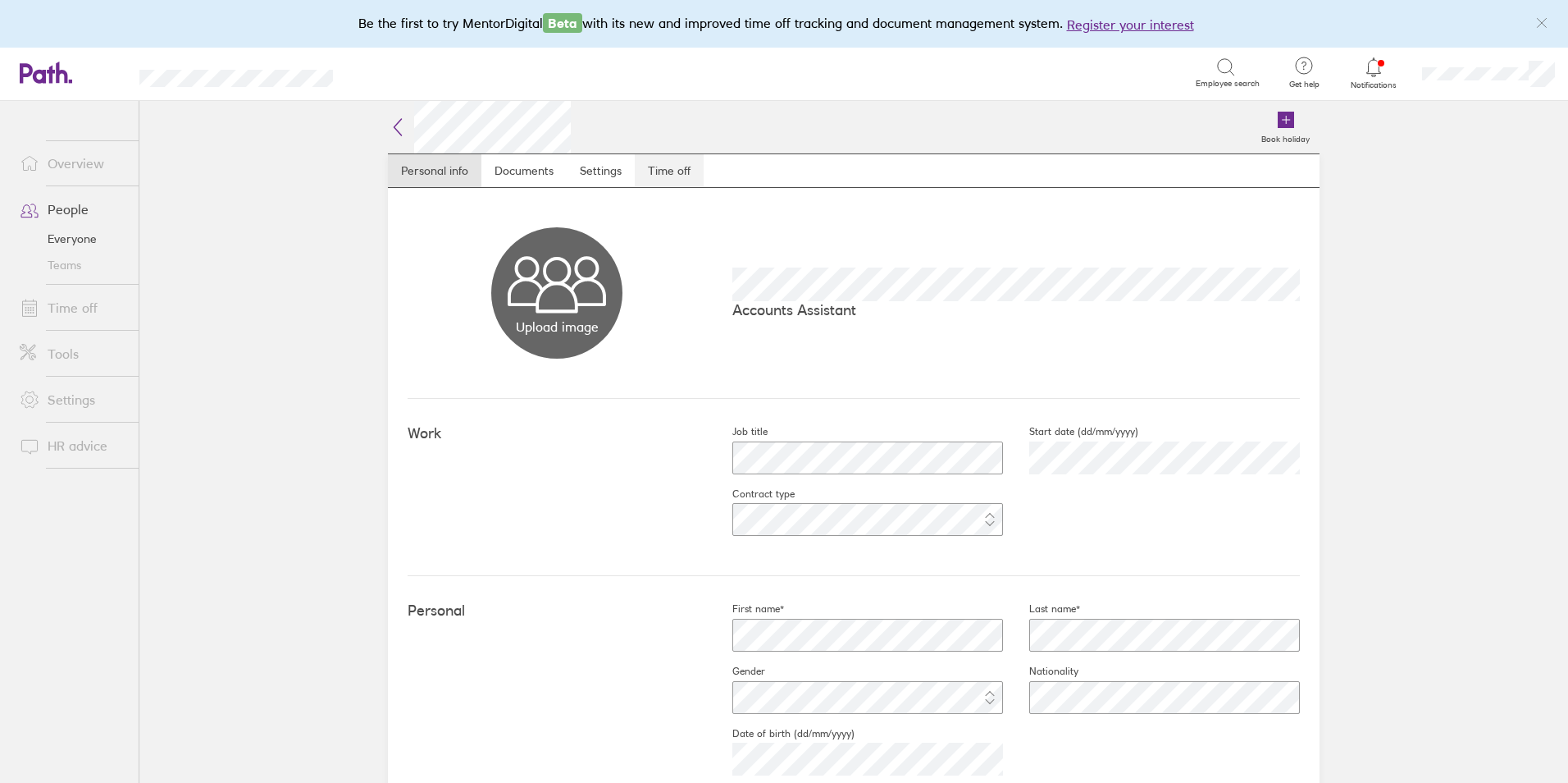
click at [688, 171] on link "Time off" at bounding box center [669, 171] width 69 height 33
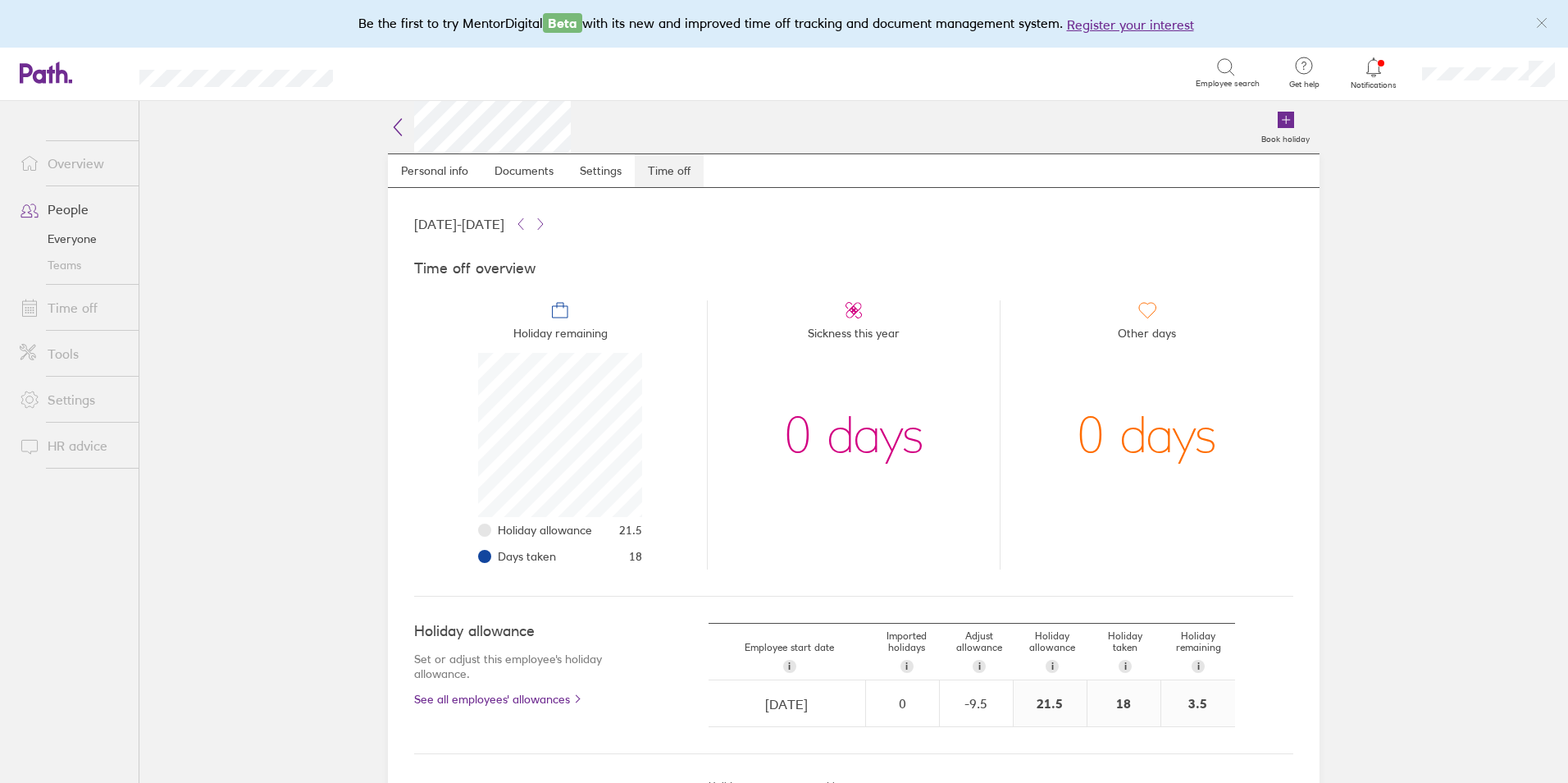
scroll to position [164, 164]
click at [86, 305] on link "Time off" at bounding box center [72, 308] width 132 height 33
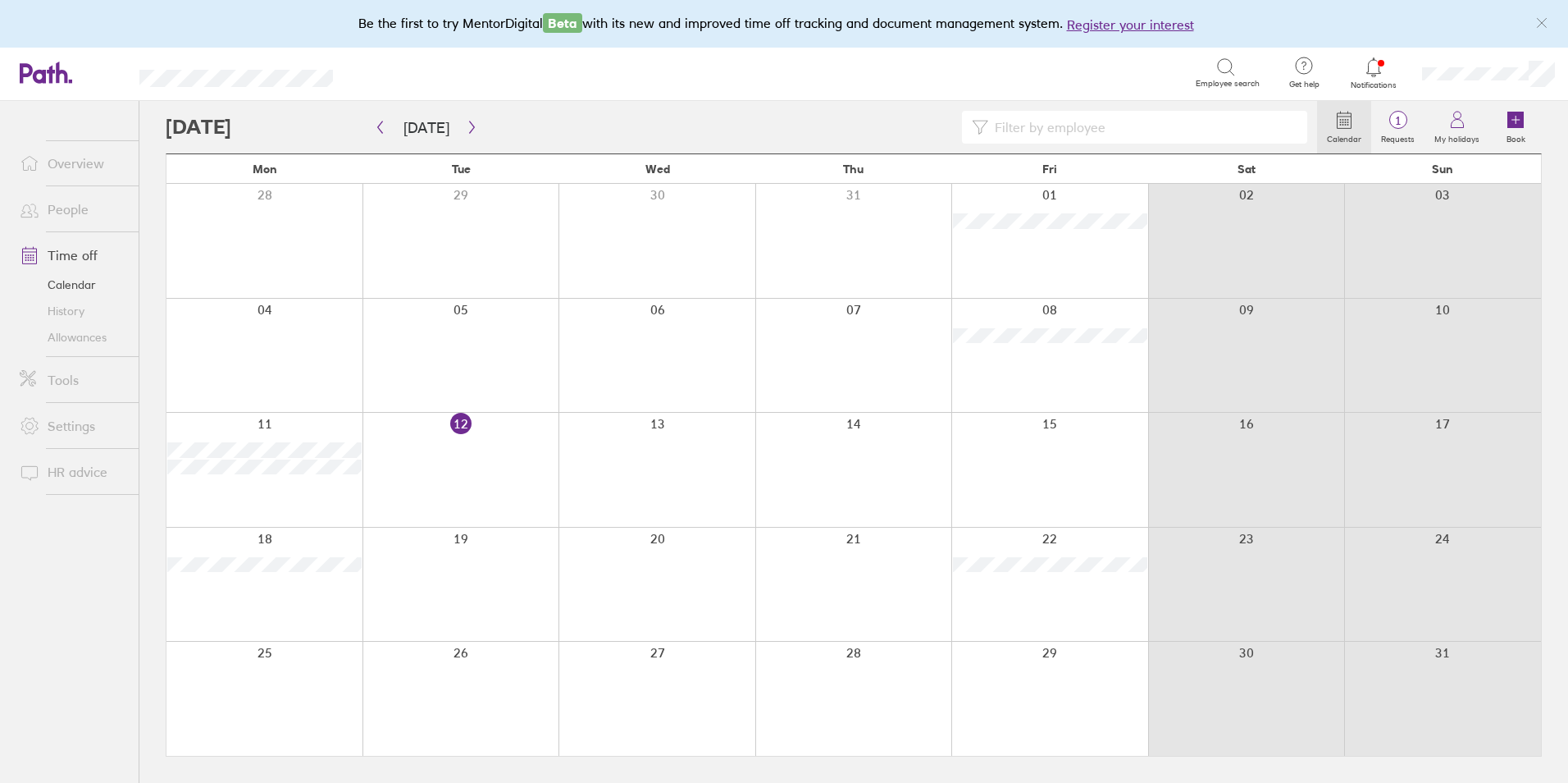
click at [1374, 65] on icon at bounding box center [1374, 68] width 20 height 20
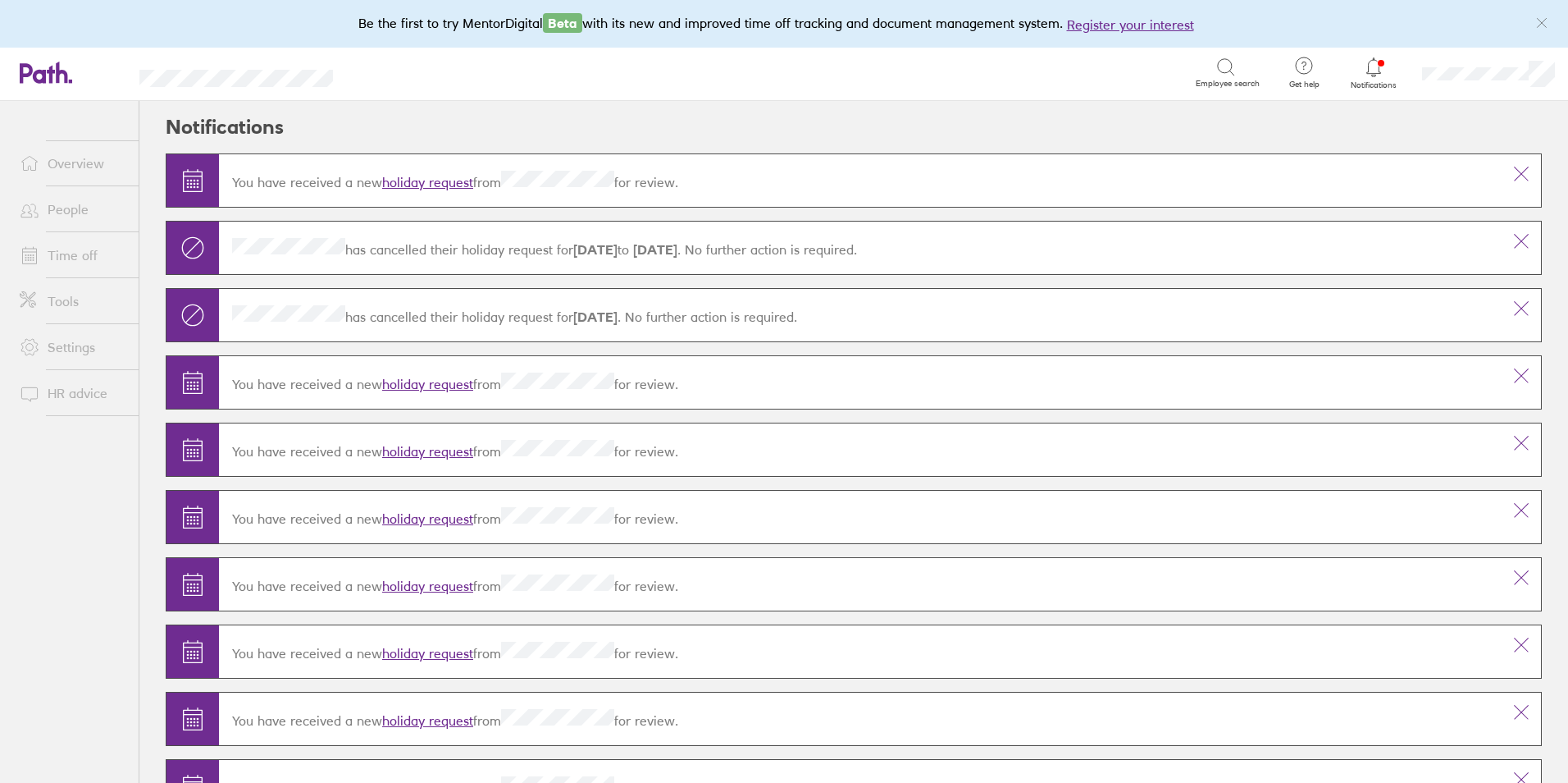
click at [439, 174] on link "holiday request" at bounding box center [427, 182] width 91 height 16
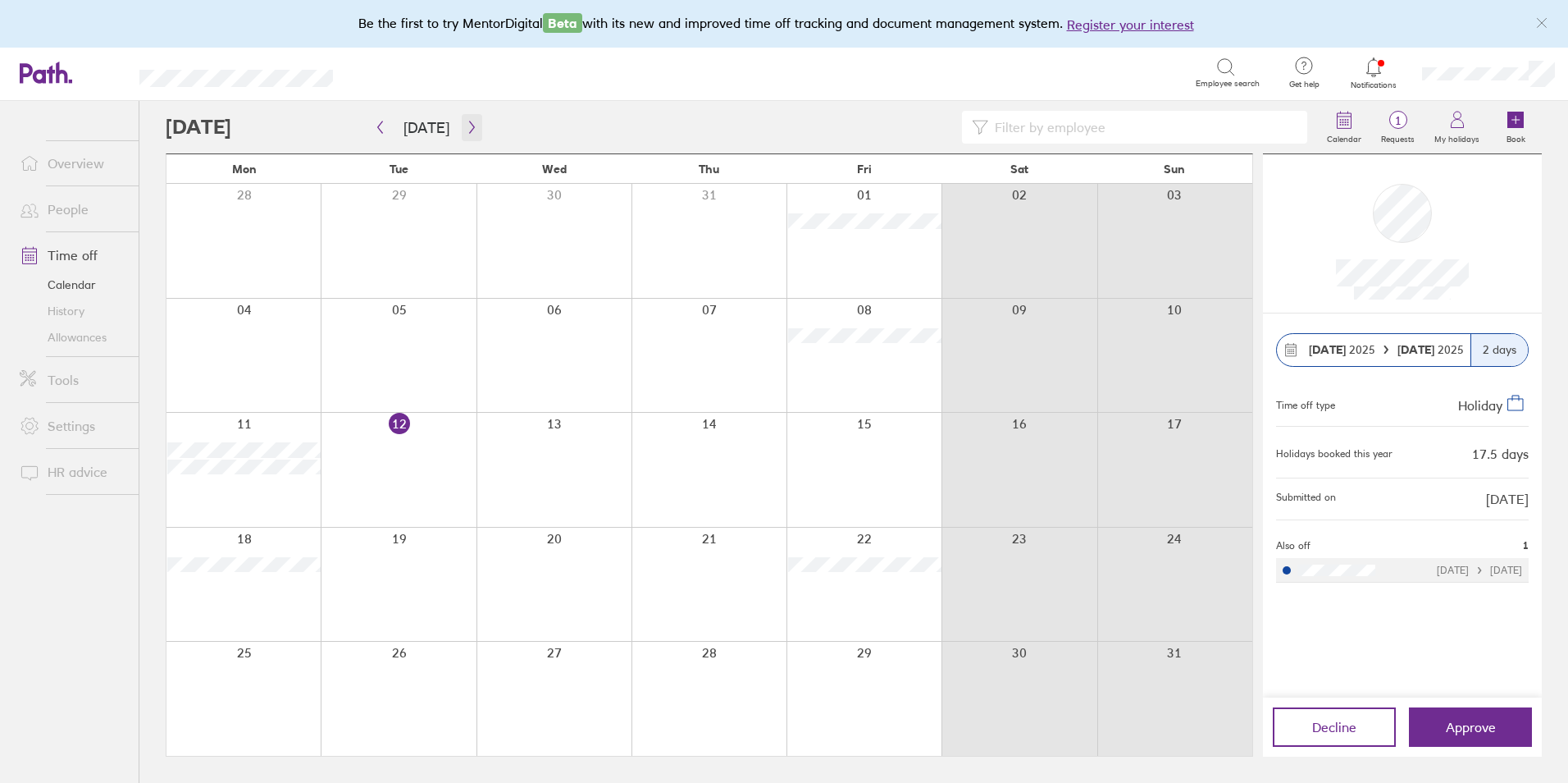
click at [469, 132] on icon "button" at bounding box center [471, 127] width 5 height 13
click at [1479, 721] on span "Approve" at bounding box center [1471, 727] width 50 height 14
click at [1476, 720] on span "Approve" at bounding box center [1471, 727] width 50 height 14
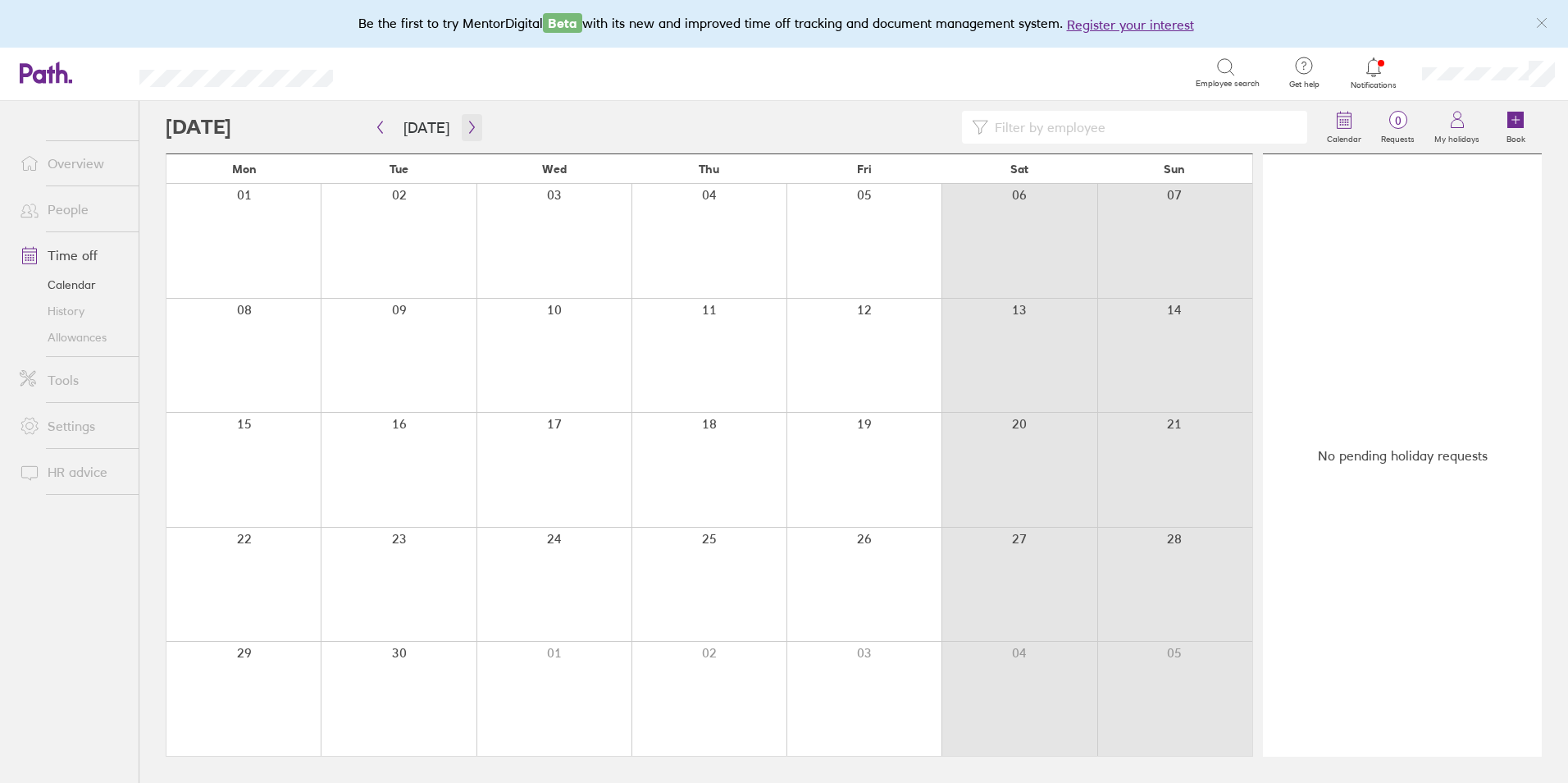
click at [466, 129] on icon "button" at bounding box center [472, 127] width 13 height 14
